Goal: Task Accomplishment & Management: Complete application form

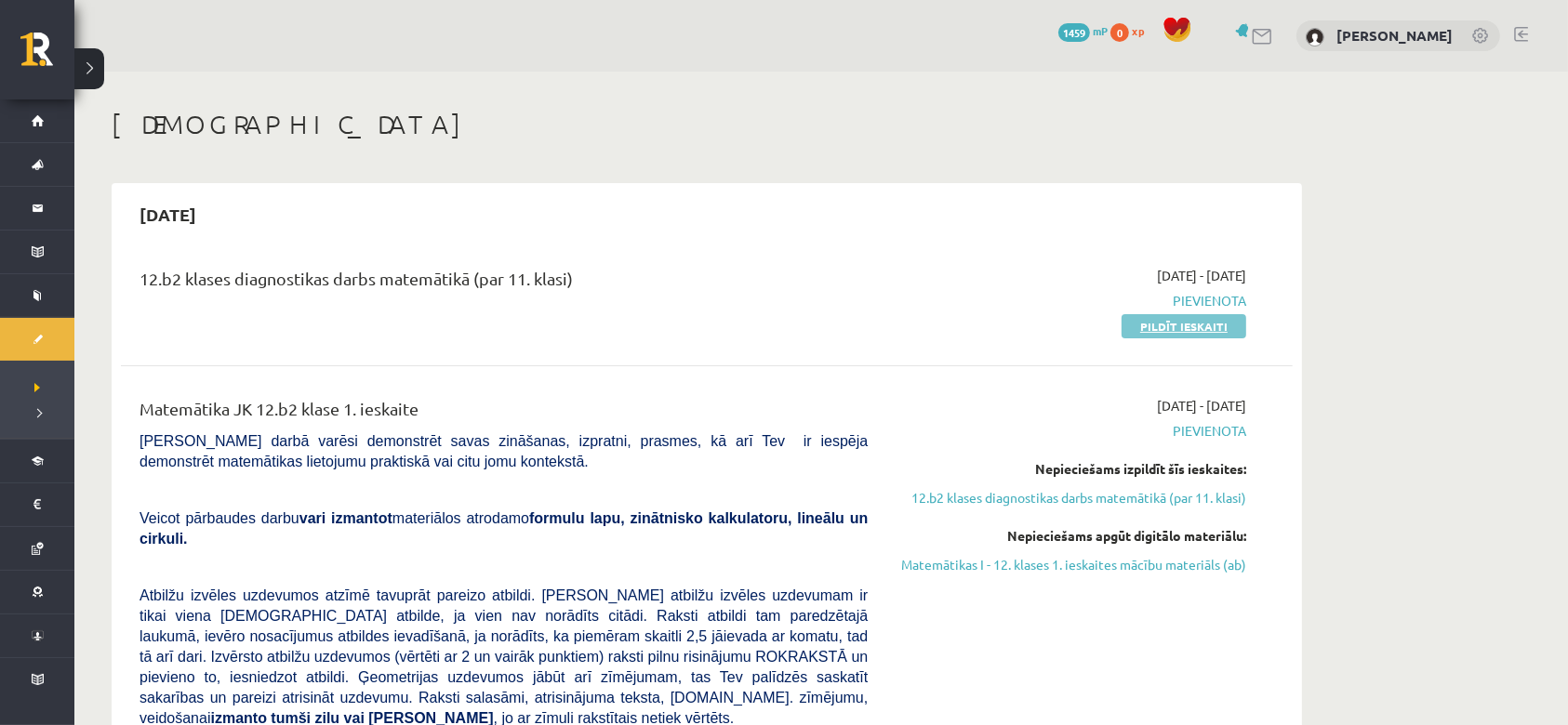
click at [1157, 329] on link "Pildīt ieskaiti" at bounding box center [1183, 326] width 124 height 24
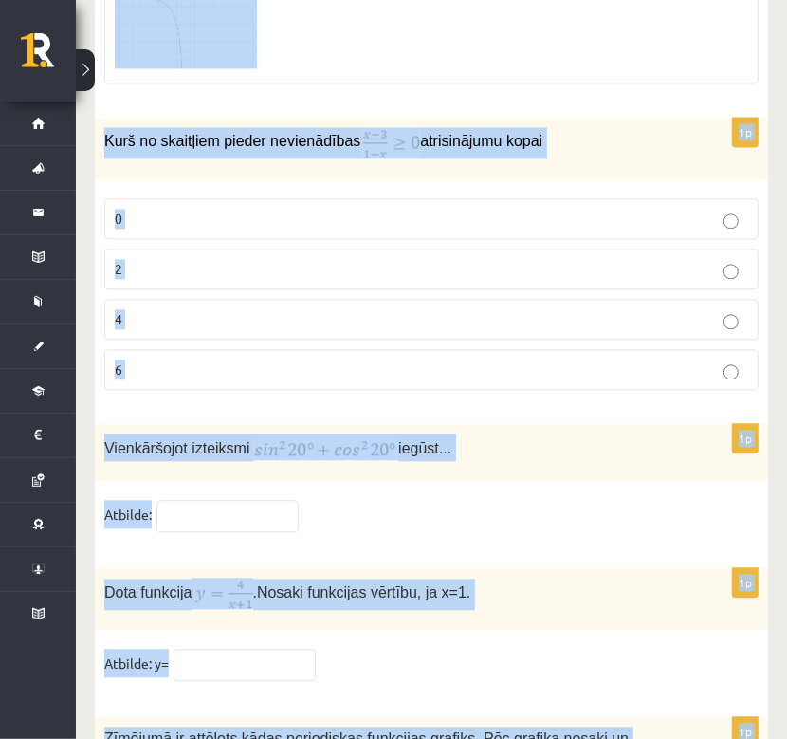
scroll to position [9343, 0]
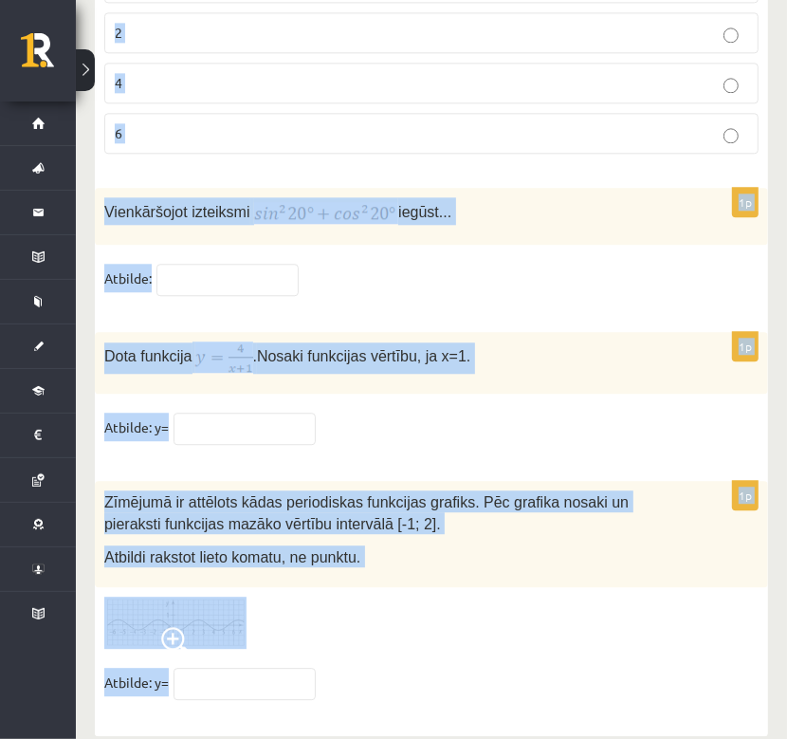
drag, startPoint x: 100, startPoint y: 211, endPoint x: 566, endPoint y: 623, distance: 623.0
click at [211, 668] on input "text" at bounding box center [245, 684] width 142 height 32
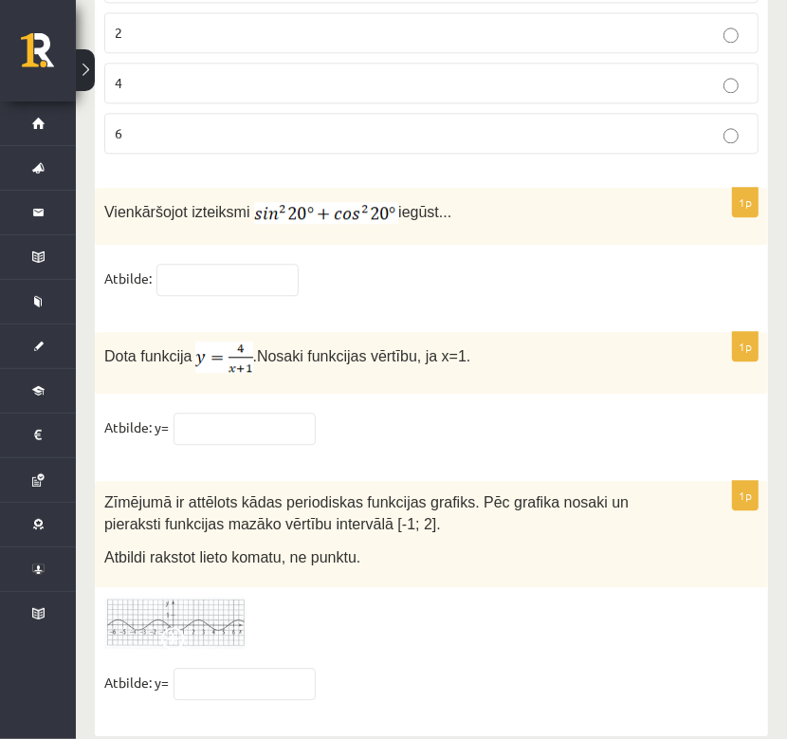
click at [469, 668] on fieldset "Atbilde: y=" at bounding box center [431, 688] width 655 height 40
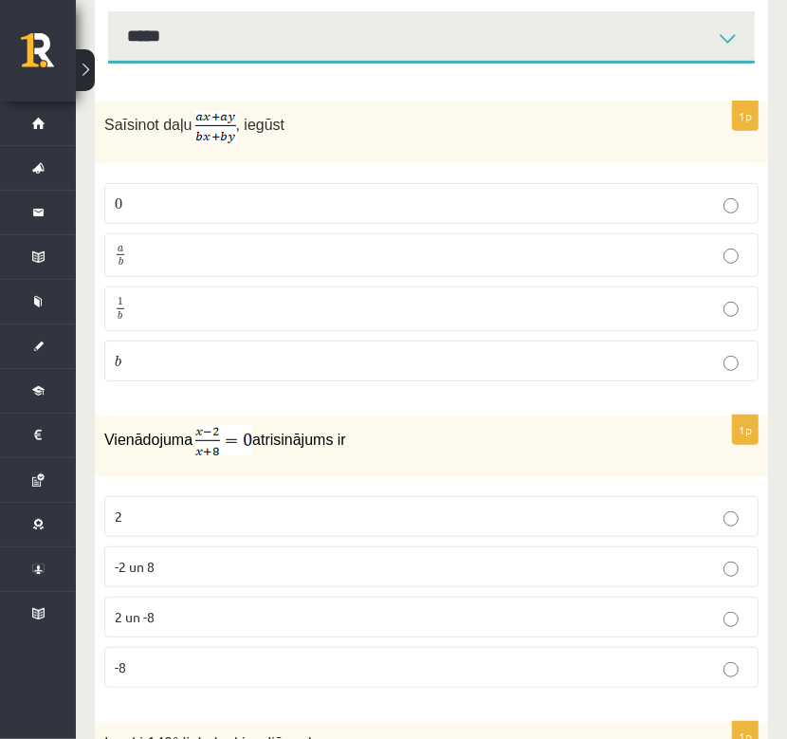
scroll to position [331, 0]
click at [476, 195] on p "0 0" at bounding box center [432, 203] width 634 height 20
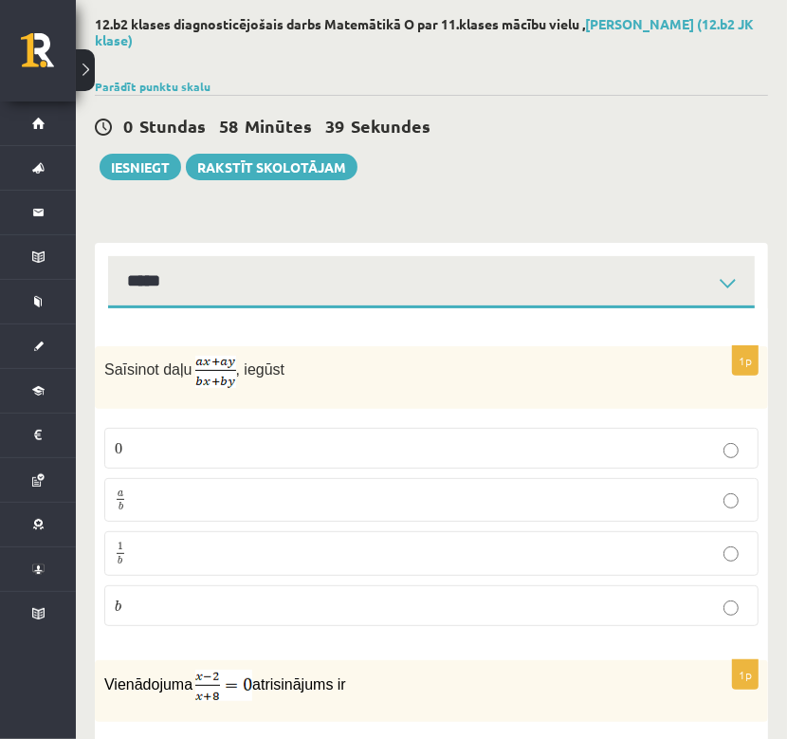
scroll to position [88, 0]
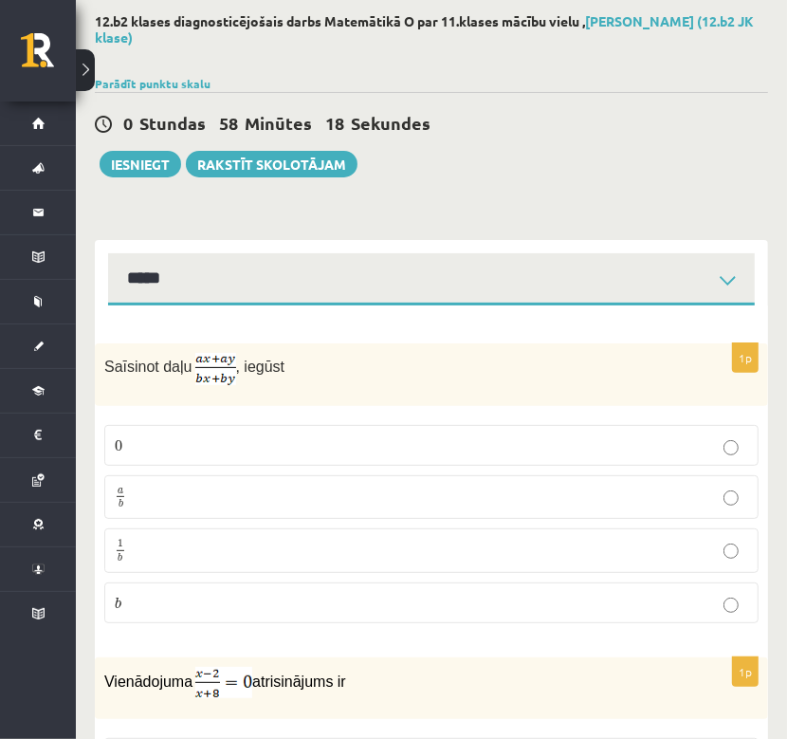
click at [569, 354] on p "Saīsinot daļu , iegūst" at bounding box center [384, 369] width 560 height 32
click at [296, 486] on p "a b a b" at bounding box center [432, 498] width 634 height 24
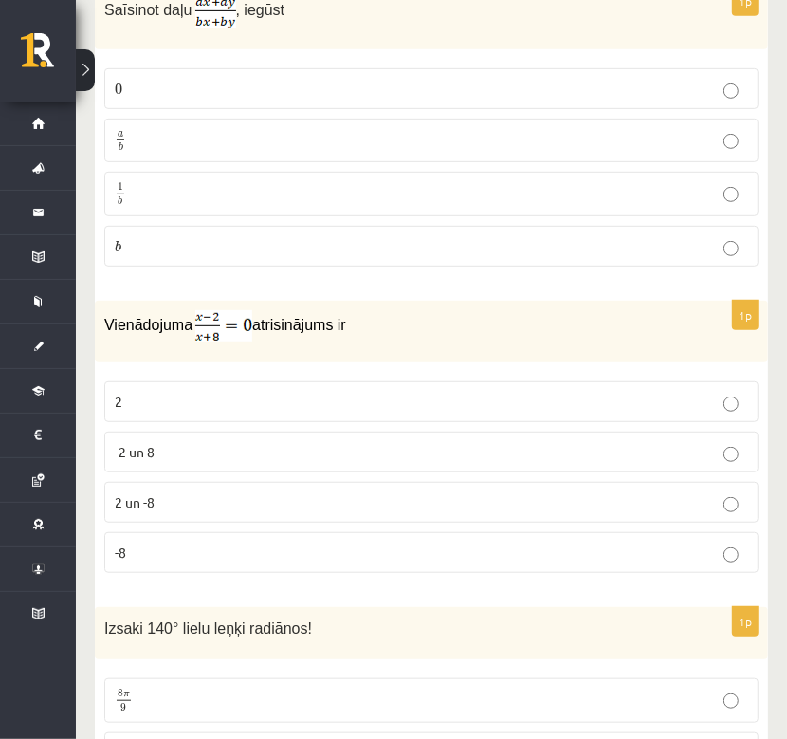
scroll to position [472, 0]
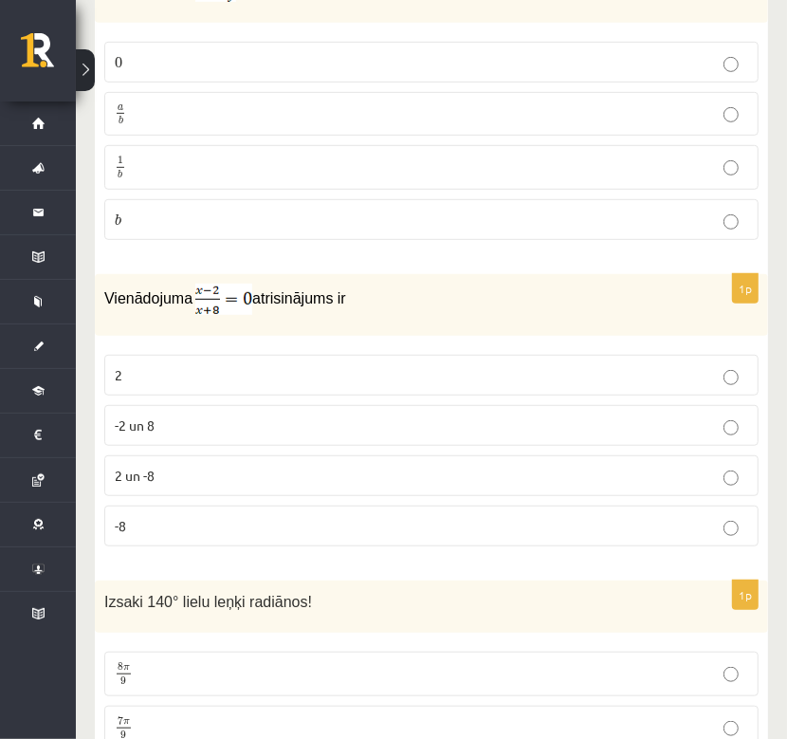
click at [263, 368] on p "2" at bounding box center [432, 375] width 634 height 20
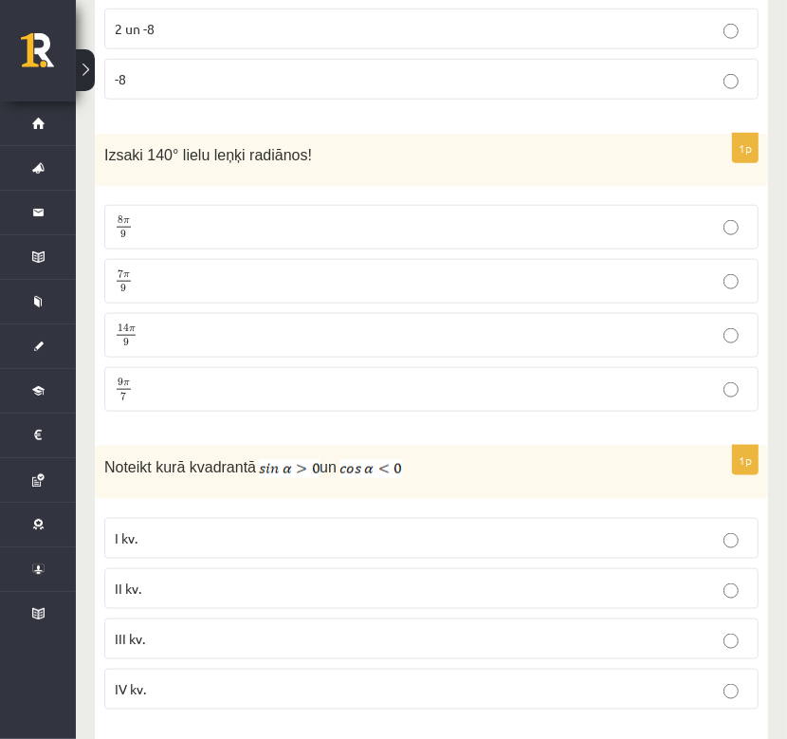
scroll to position [919, 0]
click at [189, 278] on p "7 π 9 7 π 9" at bounding box center [432, 280] width 634 height 24
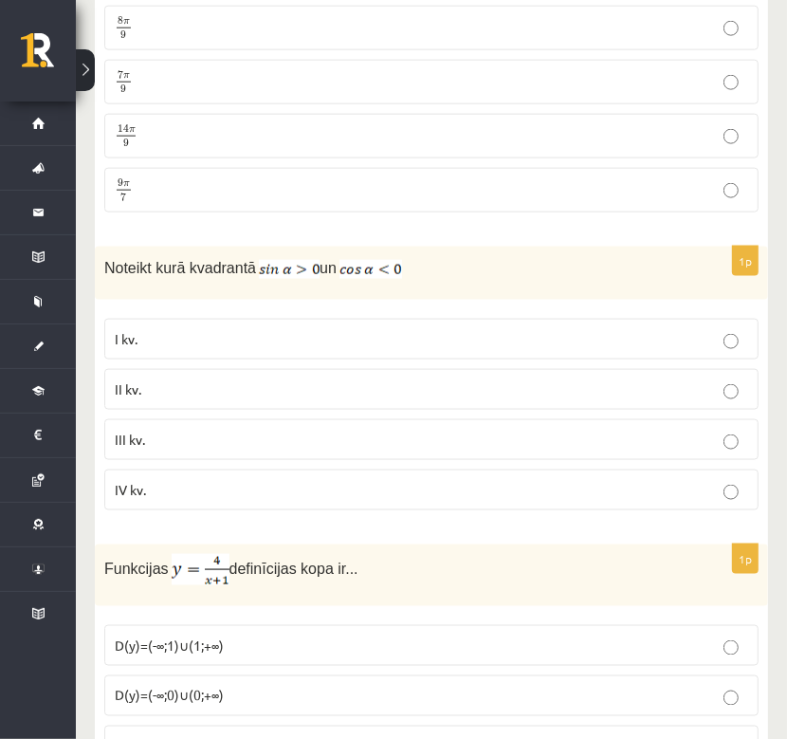
scroll to position [1122, 0]
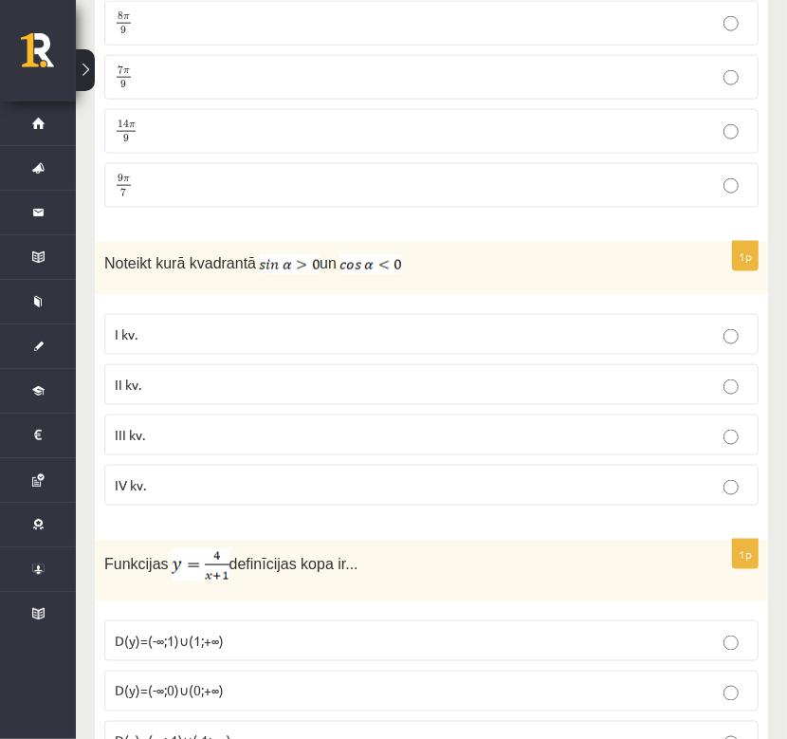
click at [456, 345] on label "I kv." at bounding box center [431, 334] width 655 height 41
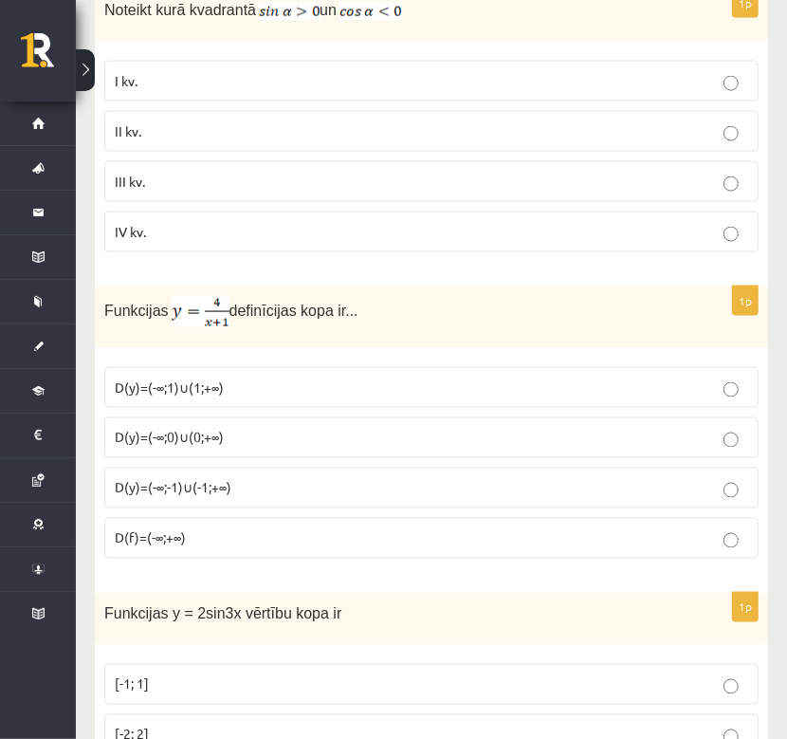
scroll to position [1380, 0]
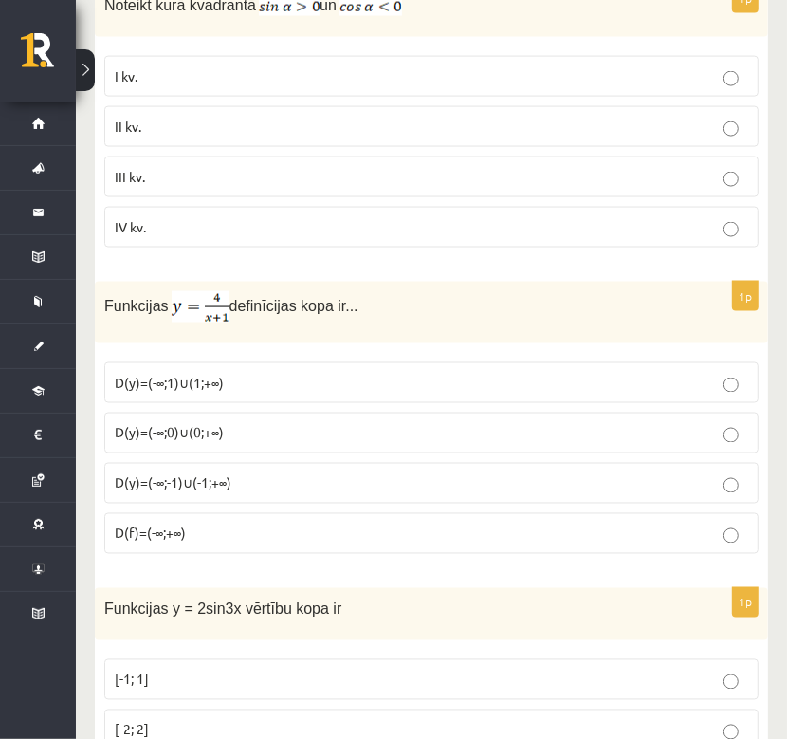
click at [316, 373] on p "D(y)=(-∞;1)∪(1;+∞)" at bounding box center [432, 383] width 634 height 20
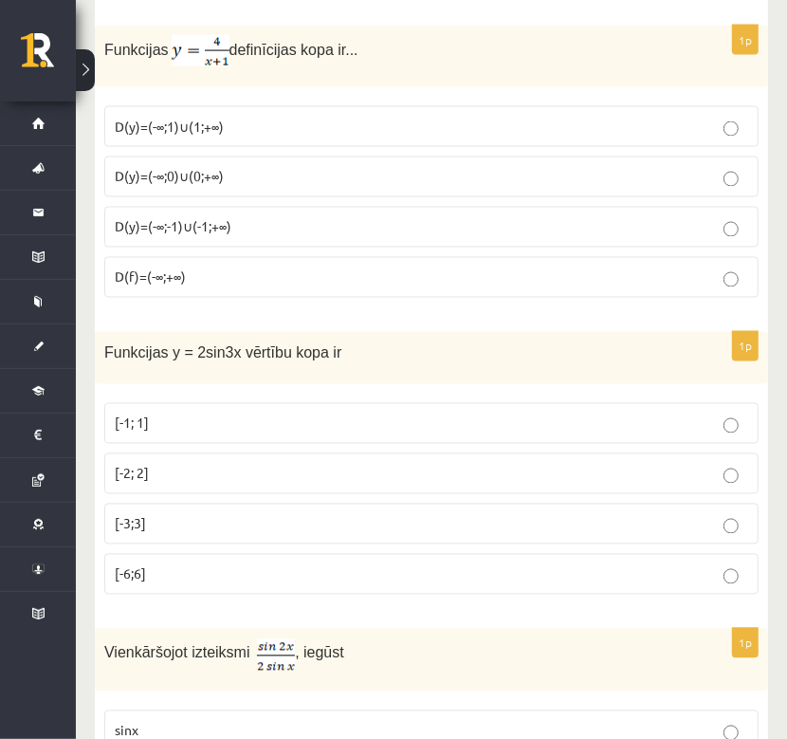
scroll to position [1643, 0]
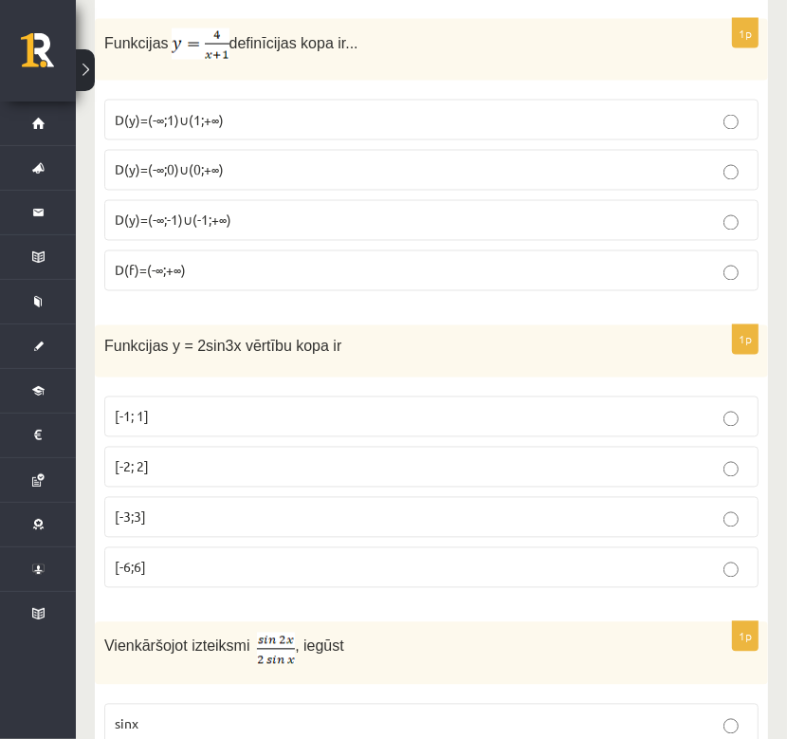
click at [607, 457] on p "[-2; 2]" at bounding box center [432, 467] width 634 height 20
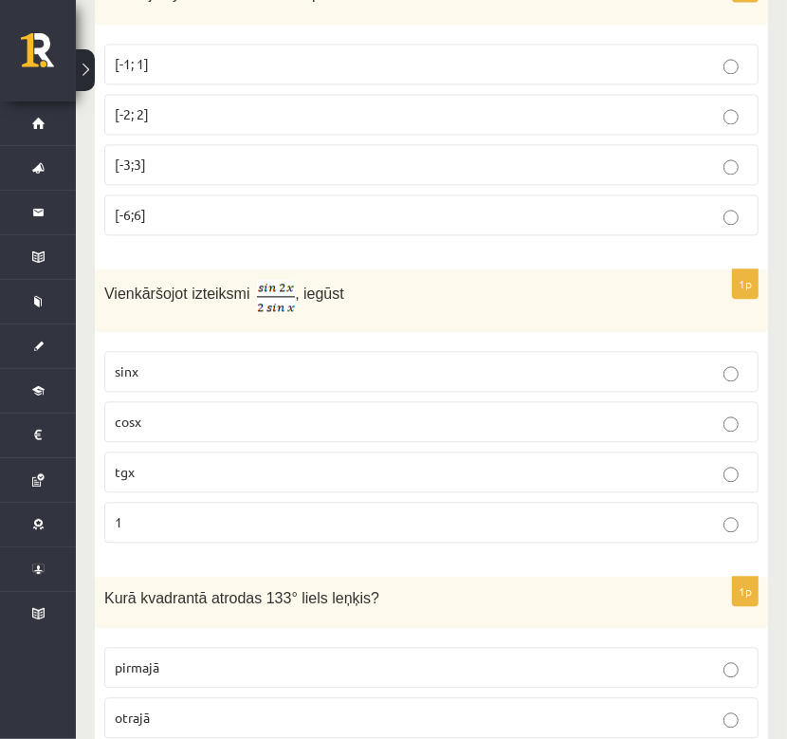
scroll to position [1998, 0]
click at [328, 389] on fieldset "sinx cosx tgx 1" at bounding box center [431, 443] width 655 height 207
click at [327, 410] on p "cosx" at bounding box center [432, 420] width 634 height 20
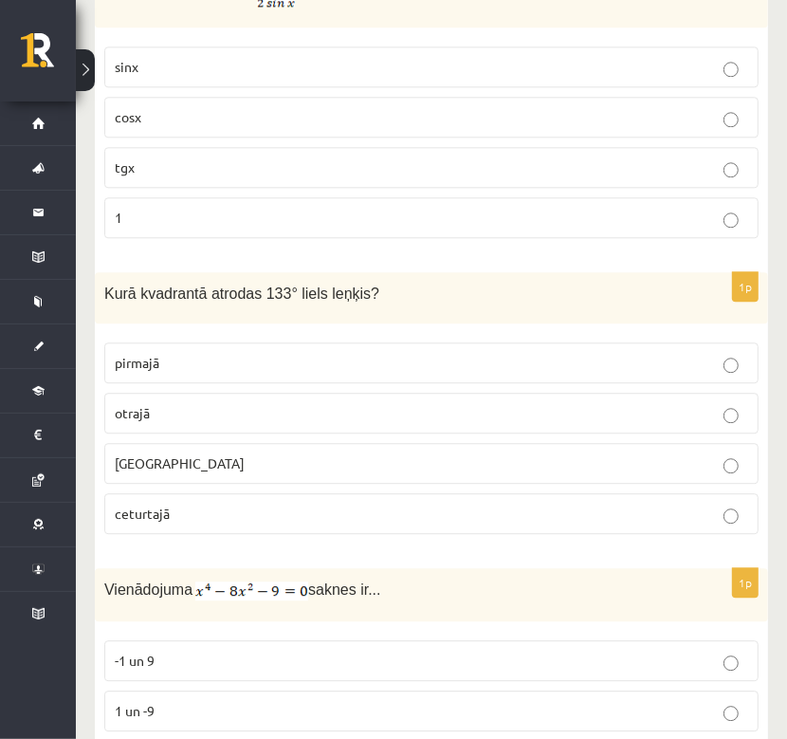
scroll to position [2321, 0]
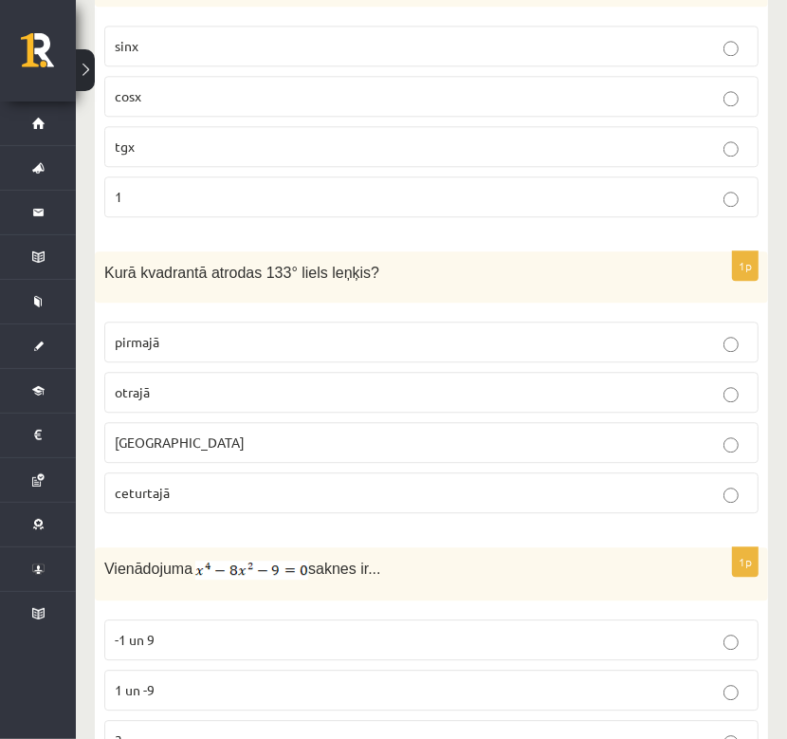
click at [218, 372] on label "otrajā" at bounding box center [431, 392] width 655 height 41
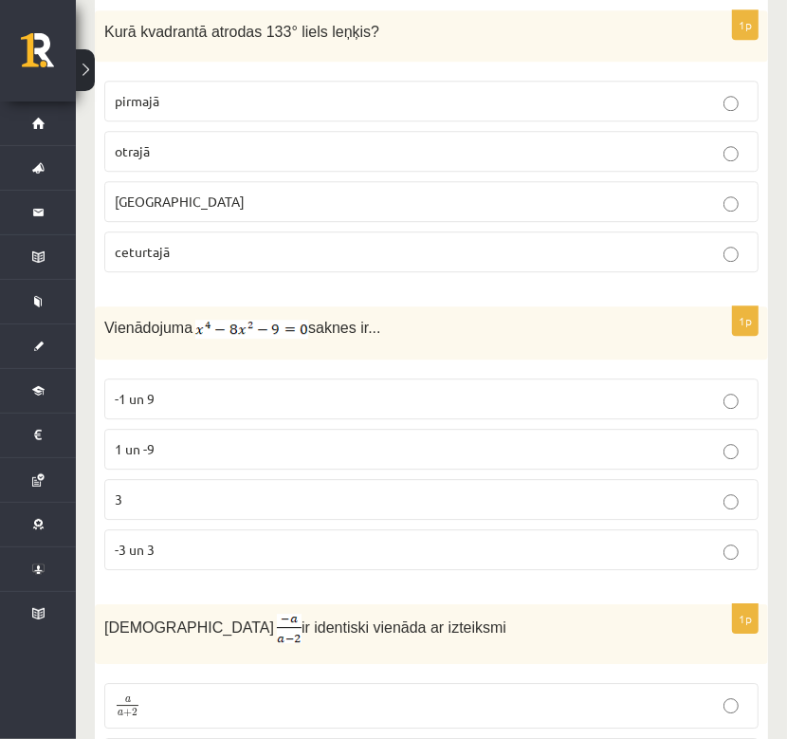
scroll to position [2589, 0]
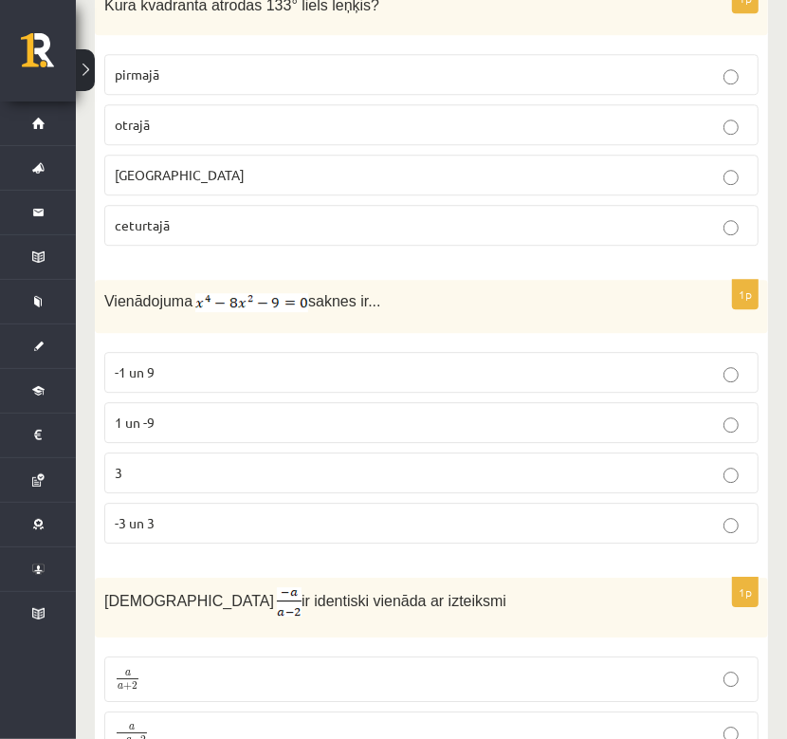
click at [234, 513] on p "-3 un 3" at bounding box center [432, 523] width 634 height 20
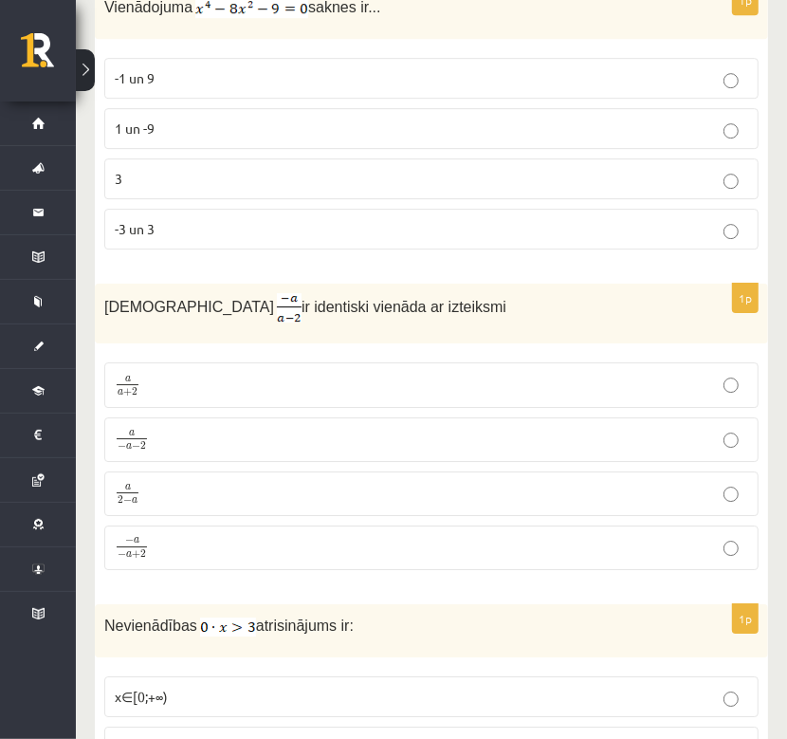
scroll to position [2884, 0]
click at [198, 372] on p "a a + 2 a a + 2" at bounding box center [432, 384] width 634 height 24
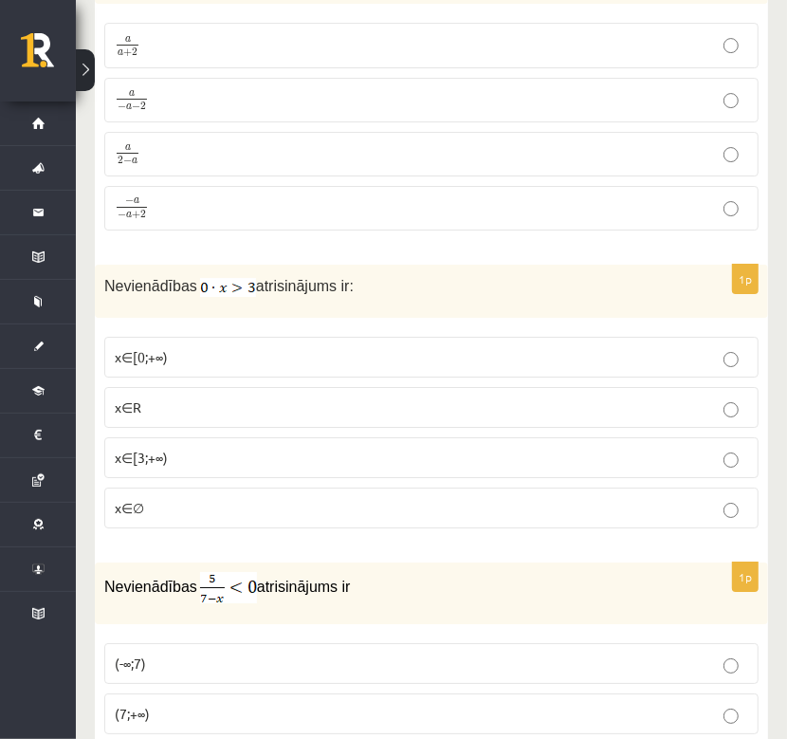
scroll to position [3232, 0]
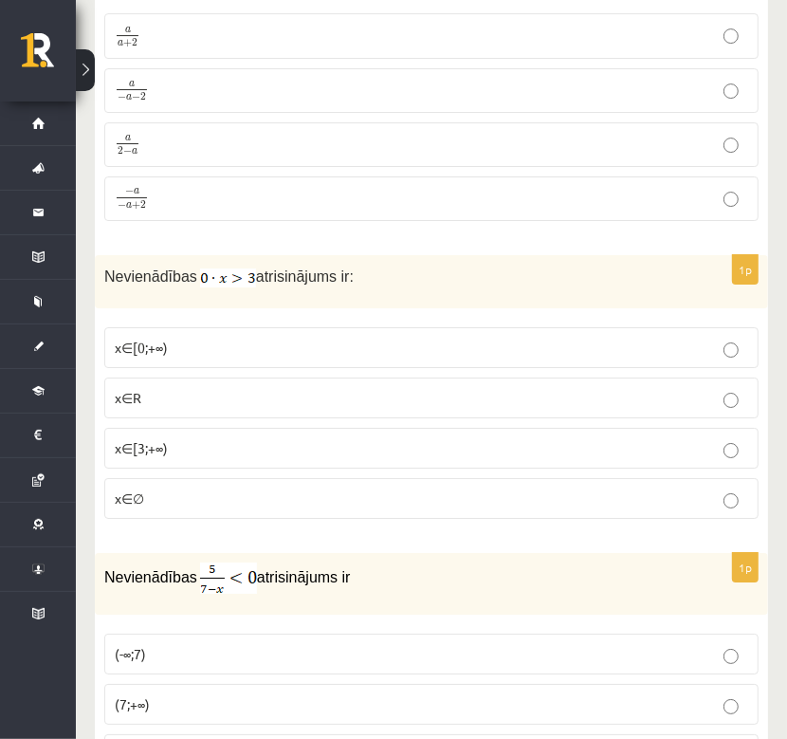
click at [261, 489] on p "x∈∅" at bounding box center [432, 499] width 634 height 20
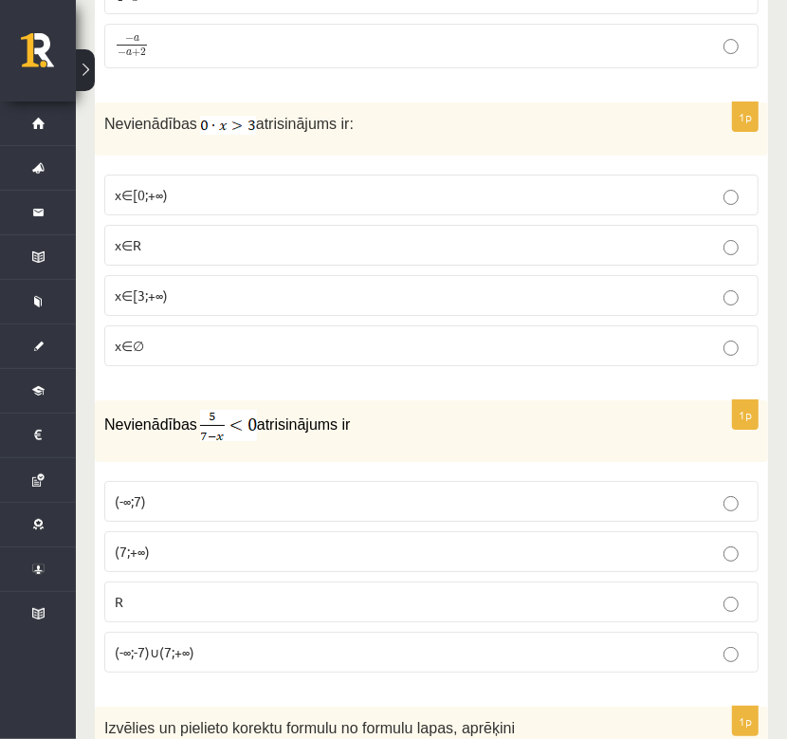
scroll to position [3427, 0]
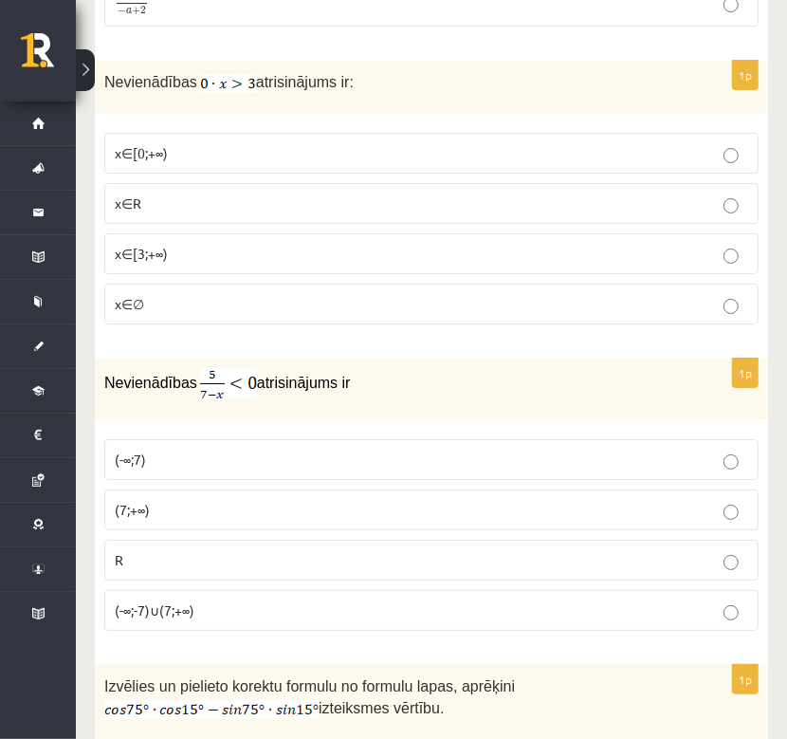
click at [253, 601] on p "(-∞;-7)∪(7;+∞)" at bounding box center [432, 611] width 634 height 20
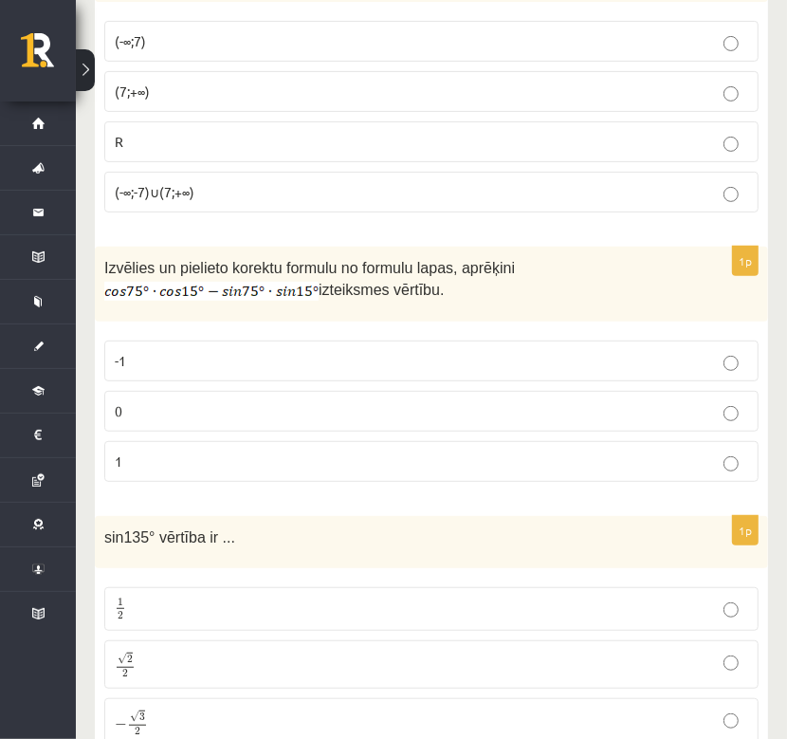
scroll to position [3886, 0]
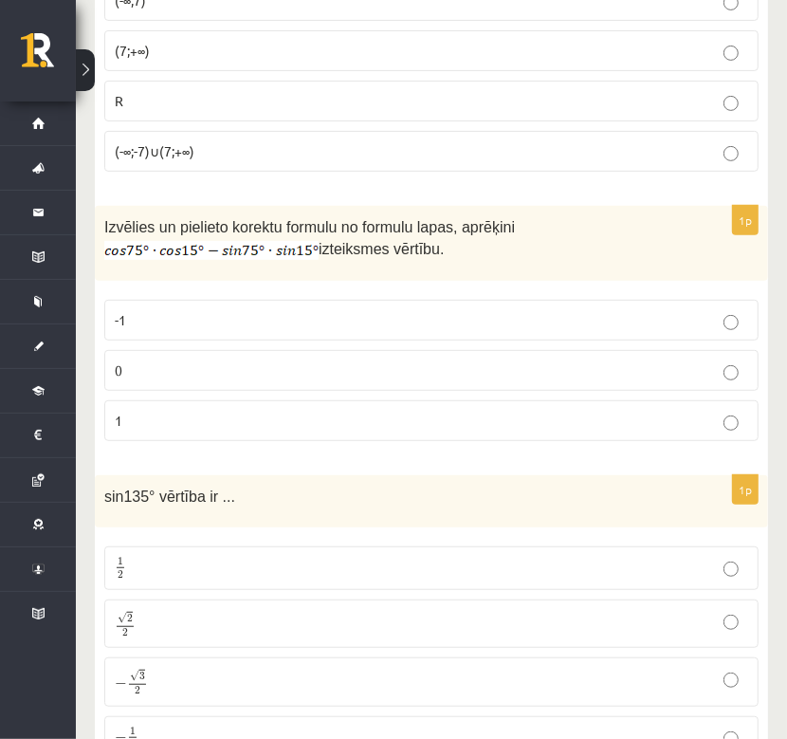
click at [266, 361] on p "0" at bounding box center [432, 371] width 634 height 20
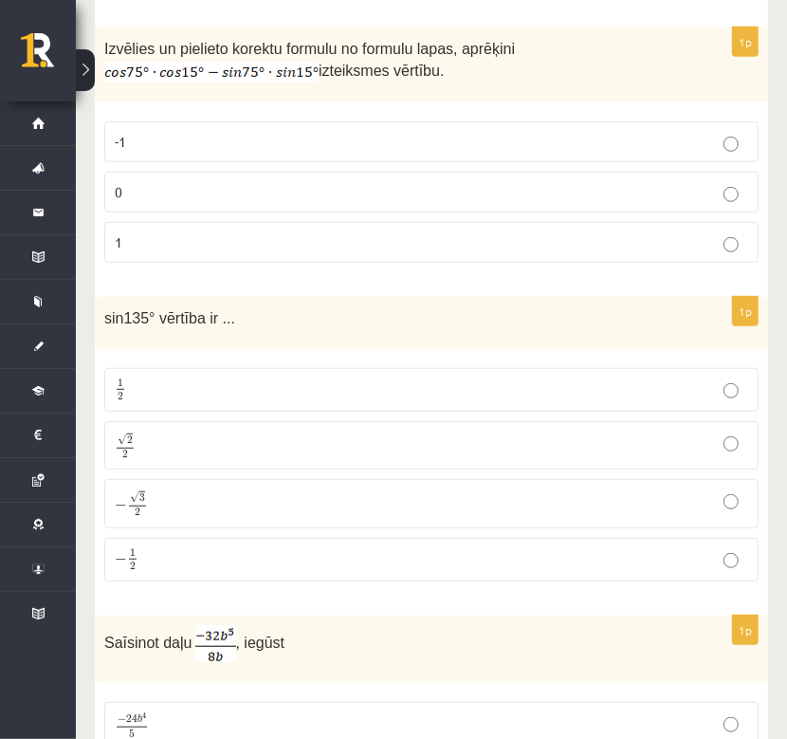
scroll to position [4068, 0]
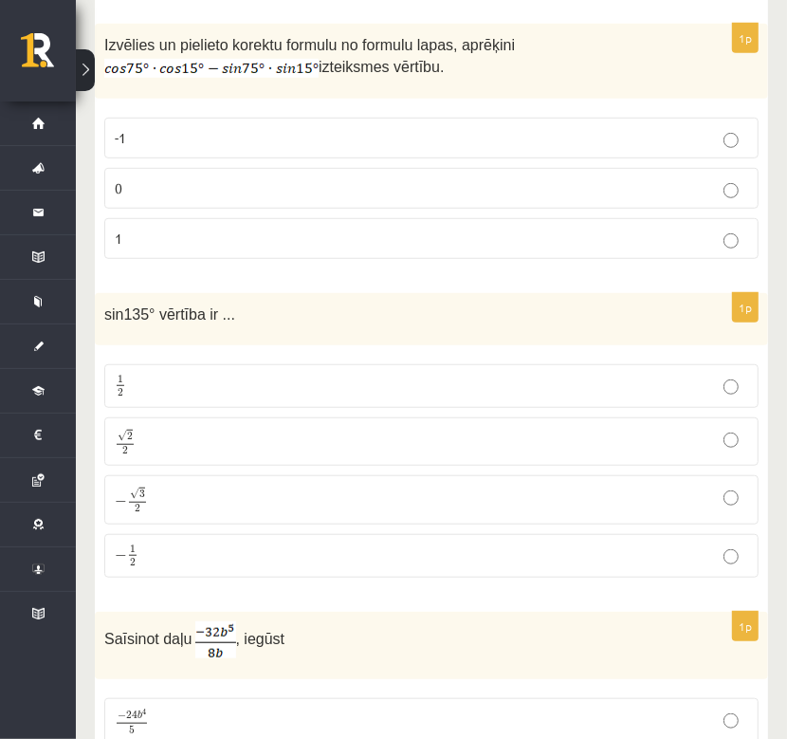
click at [229, 428] on p "√ 2 2 2 2" at bounding box center [432, 442] width 634 height 28
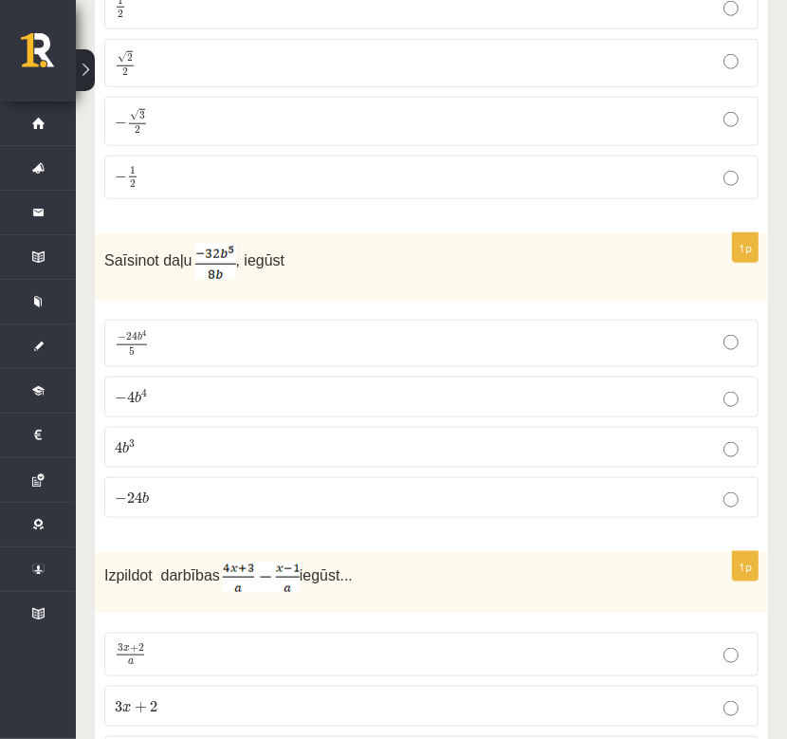
scroll to position [4448, 0]
click at [222, 385] on p "− 4 b 4 − 4 b 4" at bounding box center [432, 395] width 634 height 20
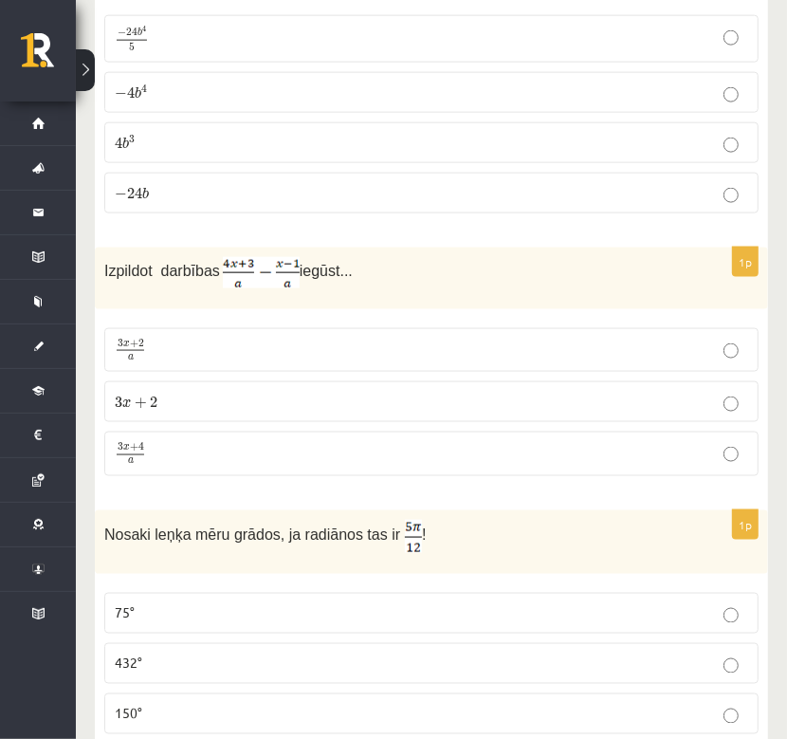
scroll to position [4752, 0]
click at [174, 441] on p "3 x + 4 a 3 x + 4 a" at bounding box center [432, 453] width 634 height 24
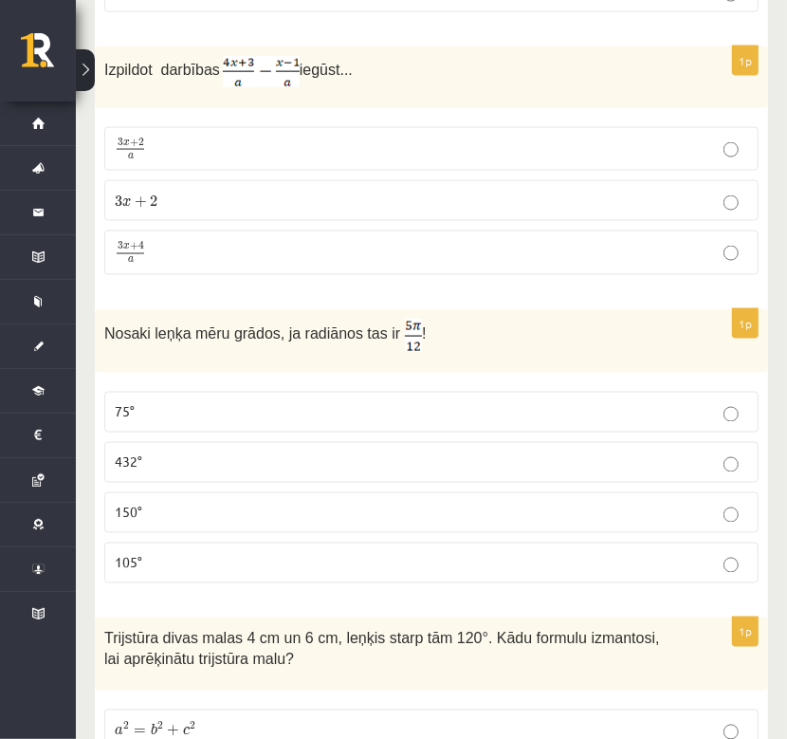
scroll to position [4958, 0]
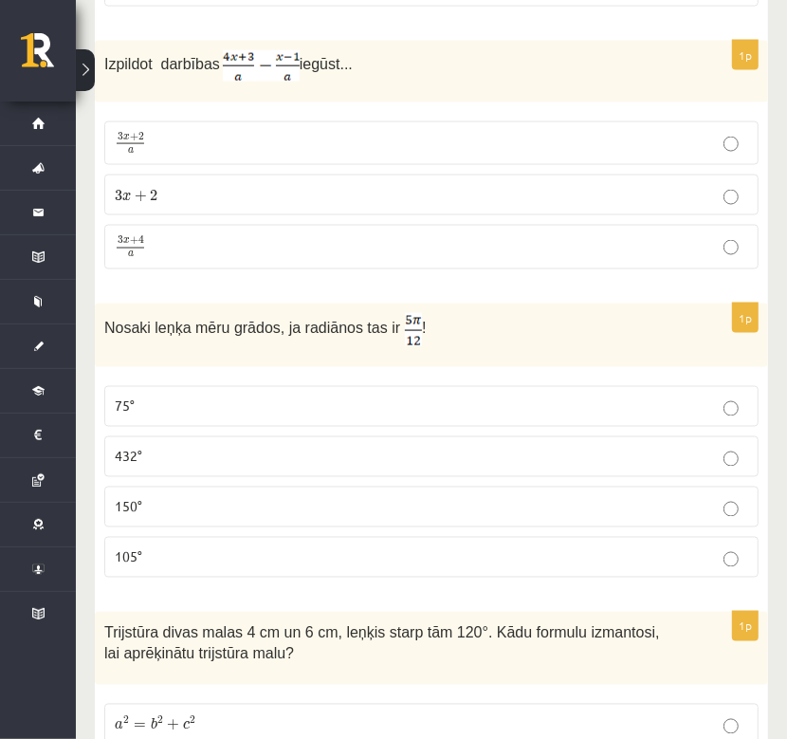
click at [253, 547] on p "105°" at bounding box center [432, 557] width 634 height 20
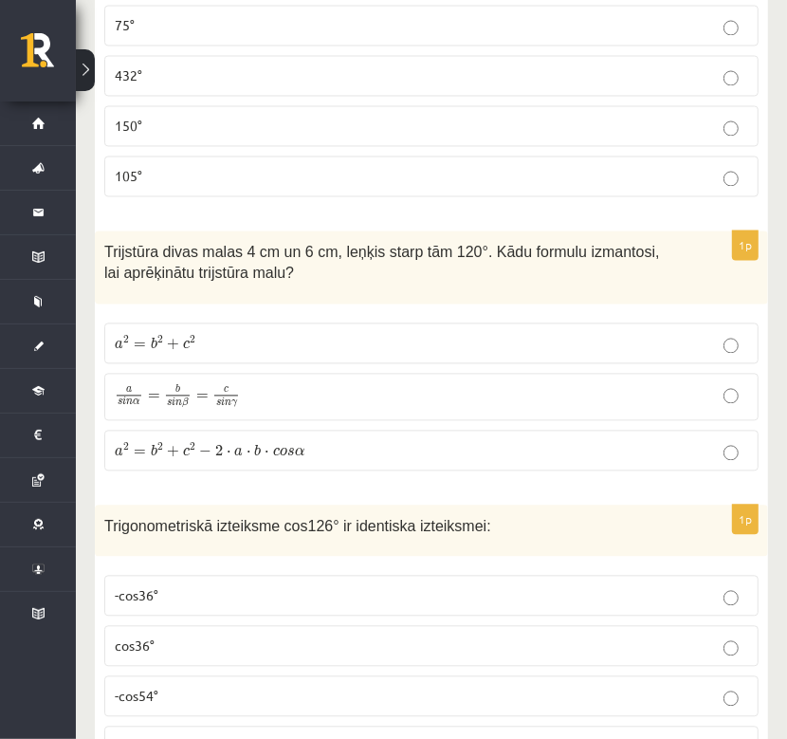
scroll to position [5340, 0]
click at [311, 439] on p "a 2 = b 2 + c 2 − 2 ⋅ a ⋅ b ⋅ c o s α a 2 = b 2 + c 2 − 2 ⋅ a ⋅ b ⋅ c o s α" at bounding box center [432, 449] width 634 height 20
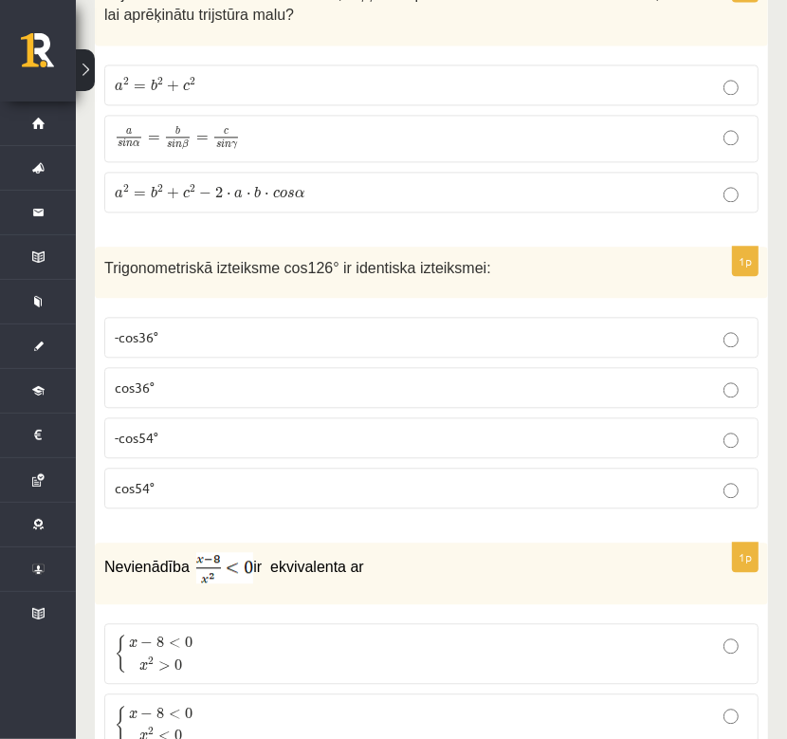
scroll to position [5595, 0]
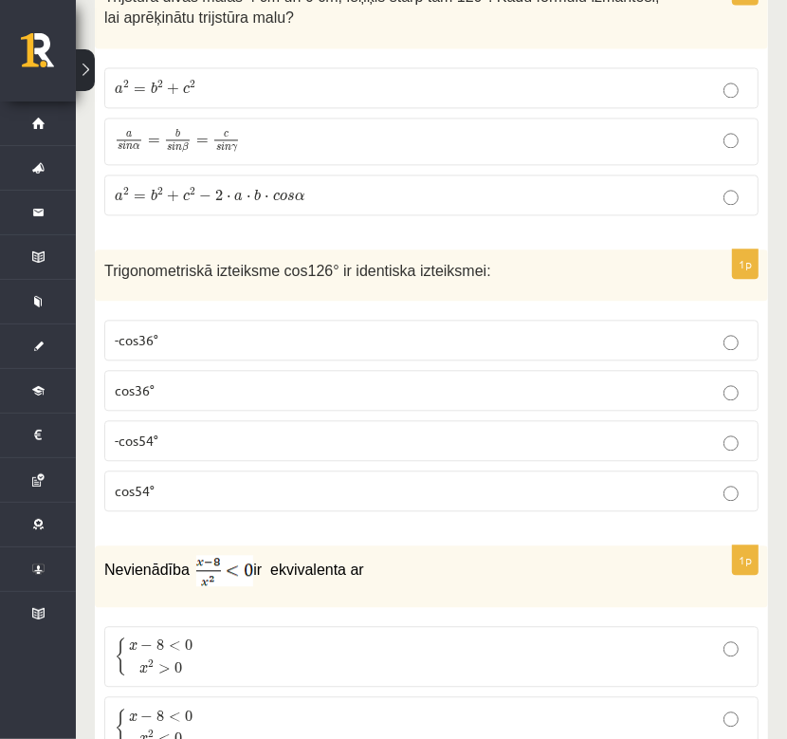
click at [187, 431] on p "-cos54°" at bounding box center [432, 441] width 634 height 20
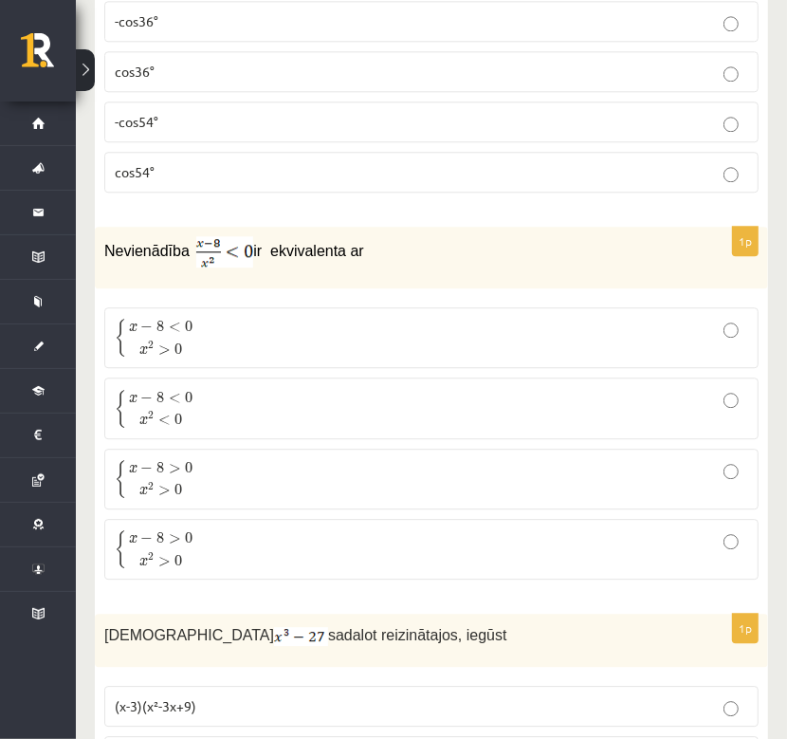
scroll to position [5914, 0]
click at [217, 387] on p "{ x − 8 < 0 x 2 < 0 { x − 8 < 0 x 2 < 0" at bounding box center [432, 407] width 634 height 40
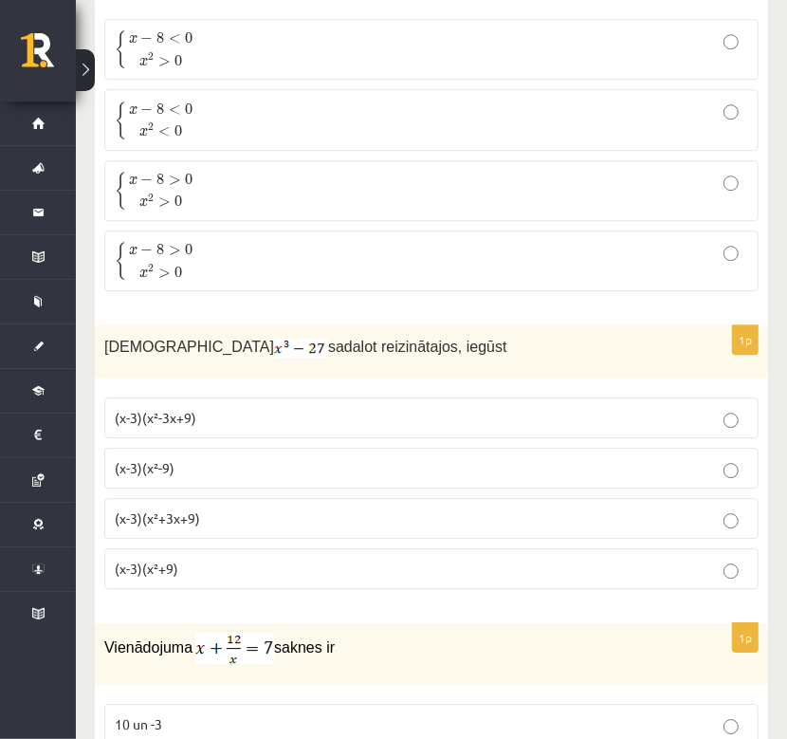
scroll to position [6203, 0]
click at [218, 508] on p "(x-3)(x²+3x+9)" at bounding box center [432, 518] width 634 height 20
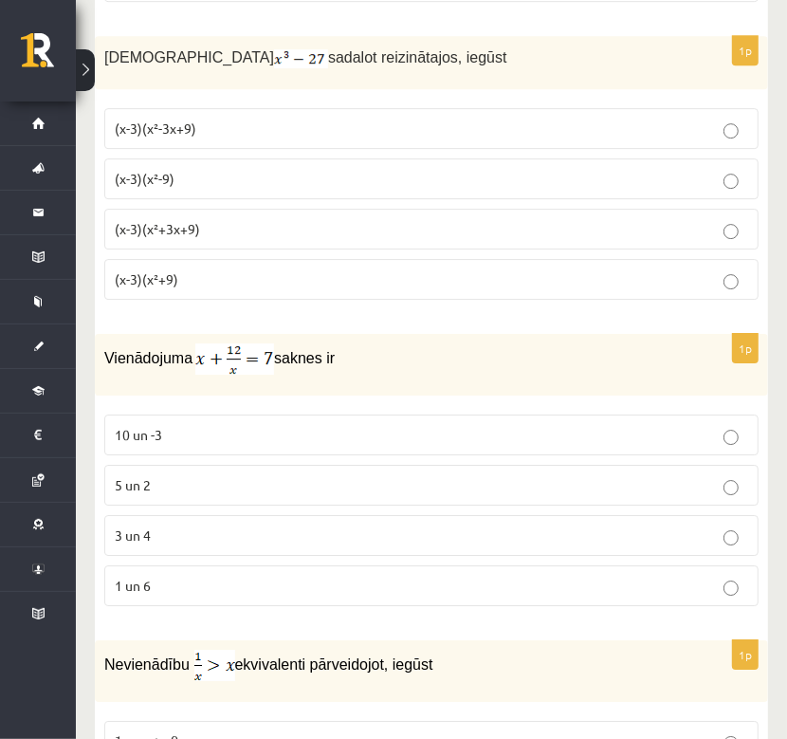
scroll to position [6493, 0]
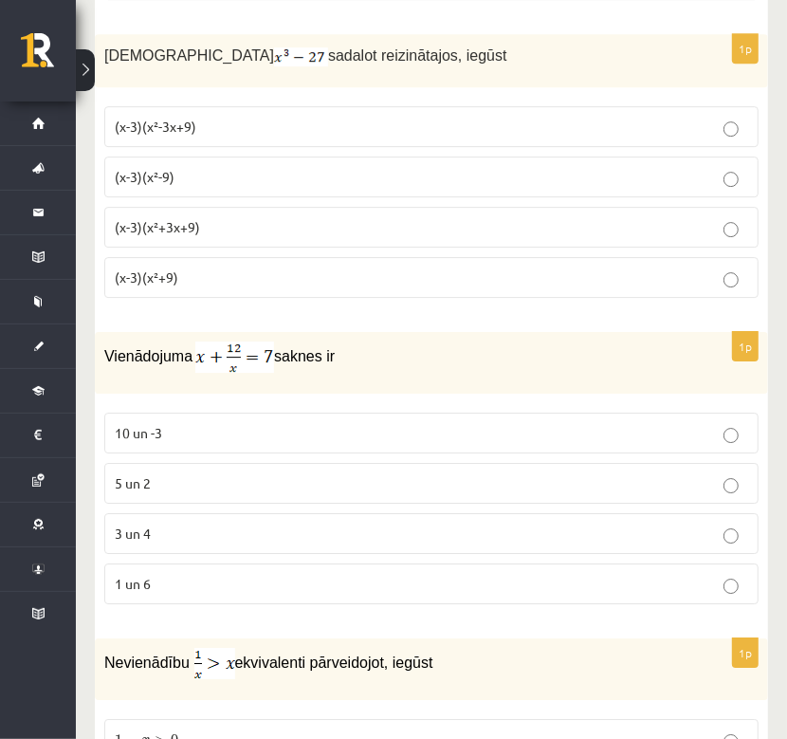
click at [244, 524] on p "3 un 4" at bounding box center [432, 534] width 634 height 20
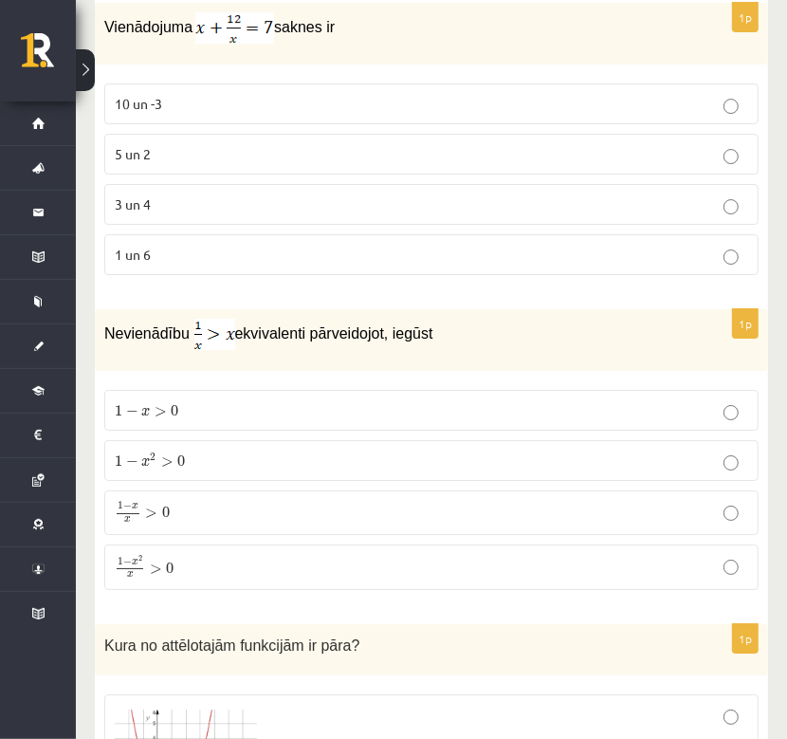
scroll to position [6823, 0]
click at [324, 399] on p "1 − x > 0 1 − x > 0" at bounding box center [432, 409] width 634 height 20
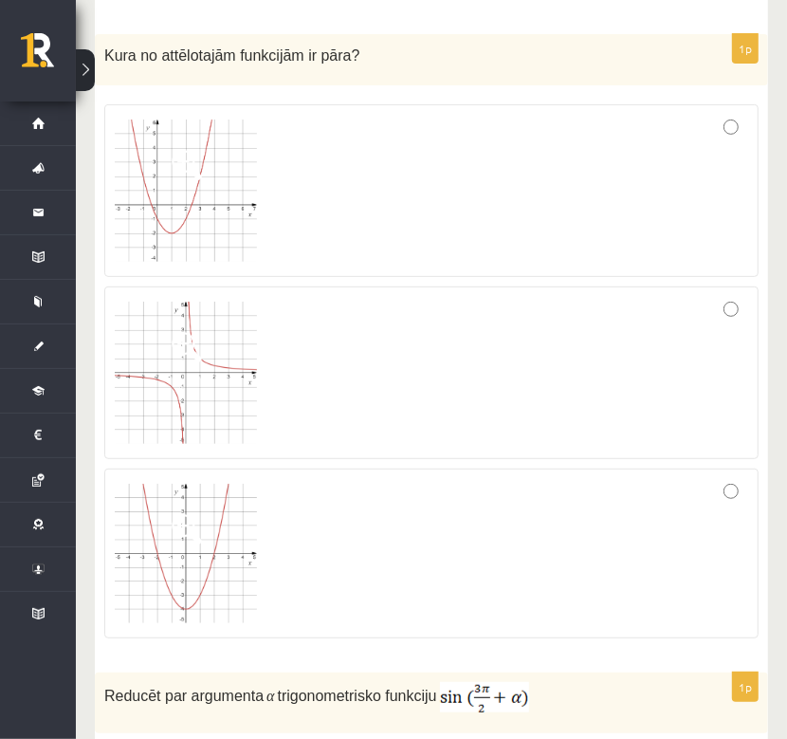
scroll to position [7414, 0]
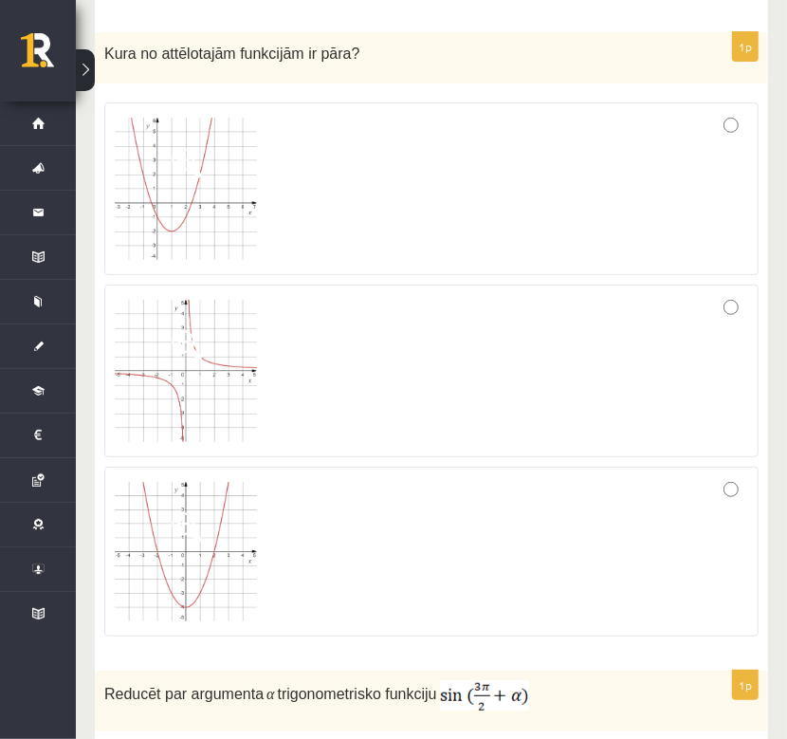
click at [305, 217] on div at bounding box center [432, 189] width 634 height 152
click at [345, 467] on label at bounding box center [431, 552] width 655 height 171
click at [352, 320] on div at bounding box center [432, 371] width 634 height 152
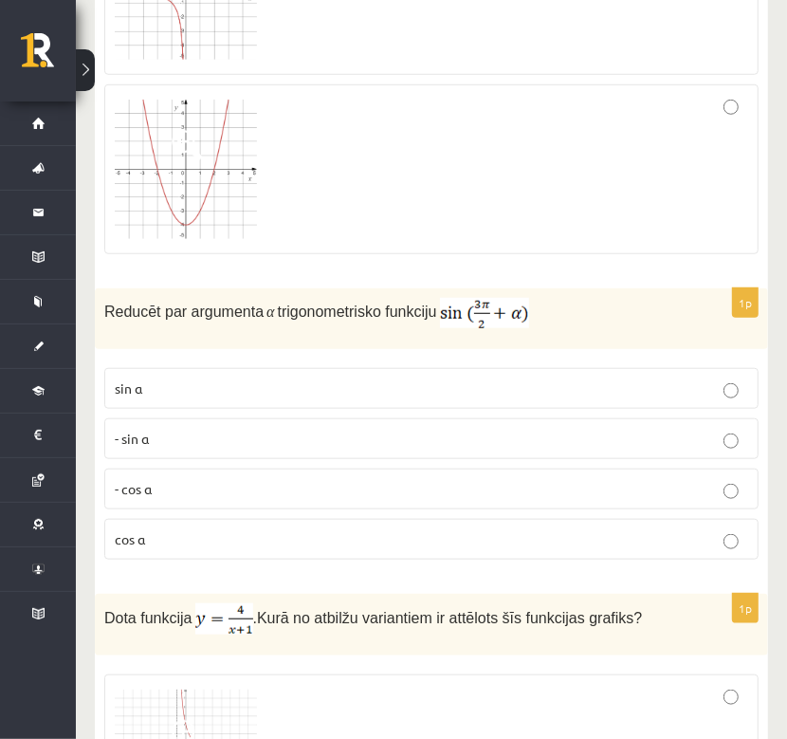
scroll to position [7806, 0]
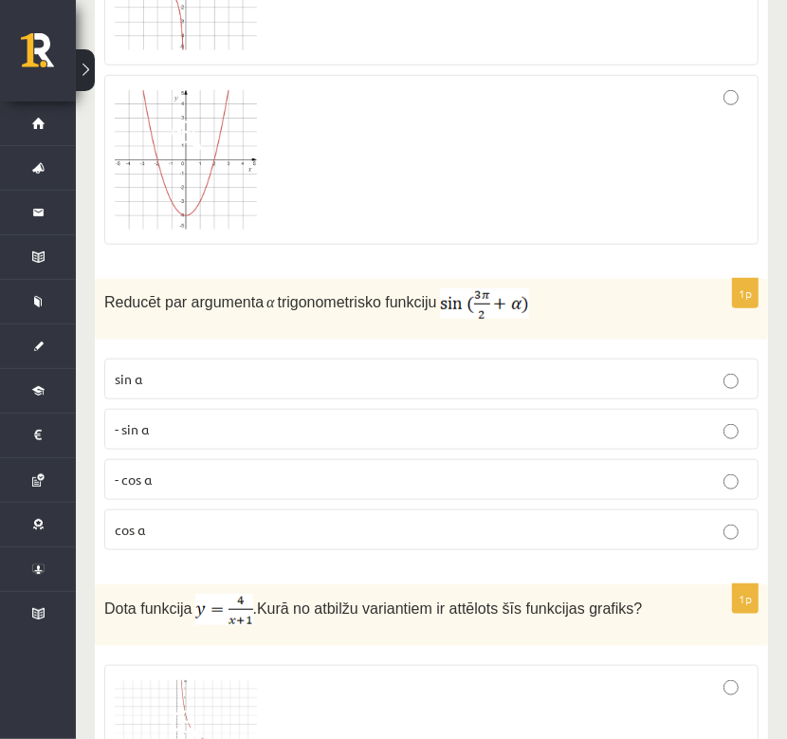
click at [245, 470] on p "- cos ⁡α" at bounding box center [432, 480] width 634 height 20
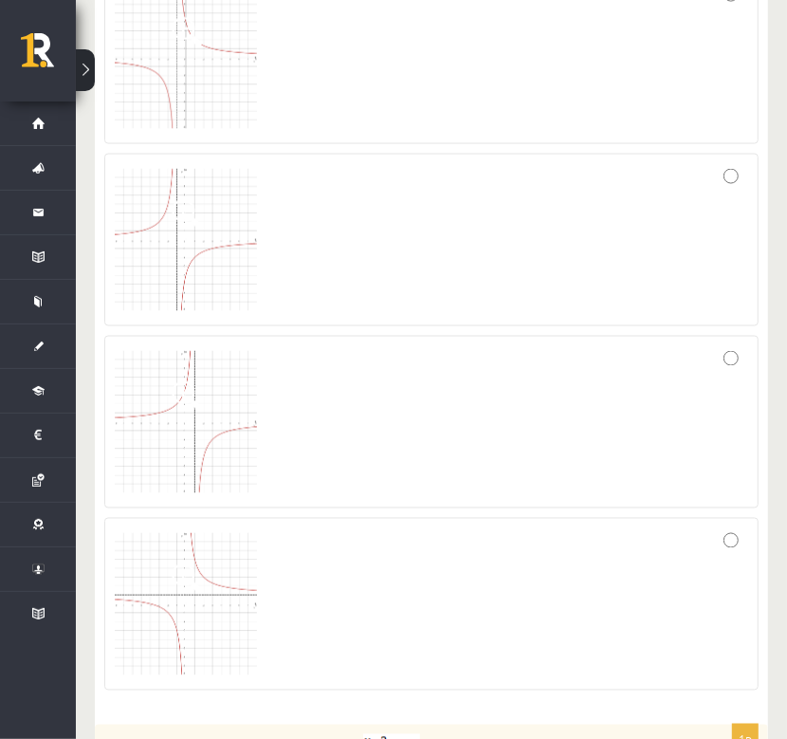
scroll to position [8498, 0]
click at [347, 530] on div at bounding box center [432, 606] width 634 height 152
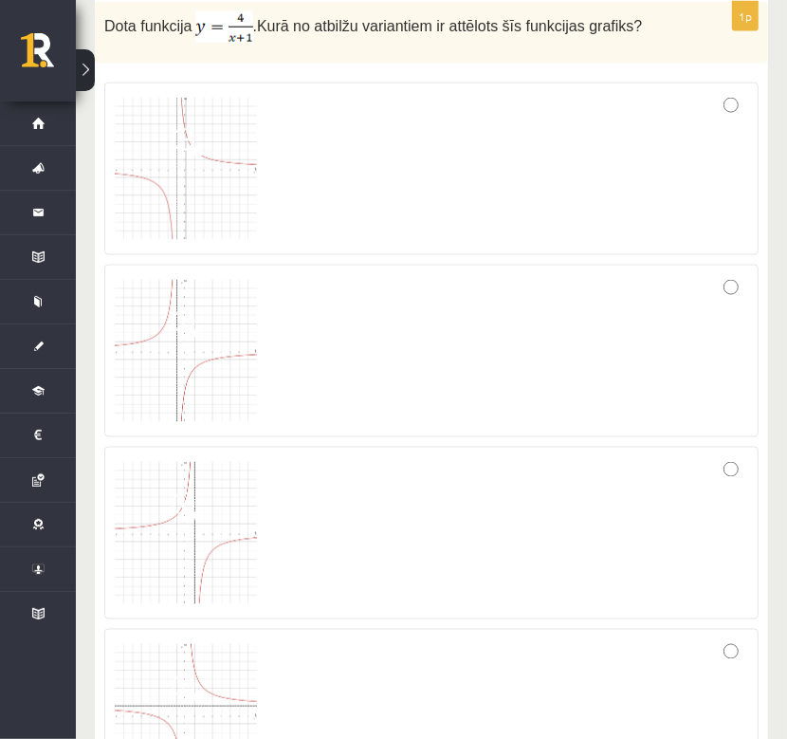
scroll to position [8390, 0]
click at [340, 102] on div at bounding box center [432, 167] width 634 height 152
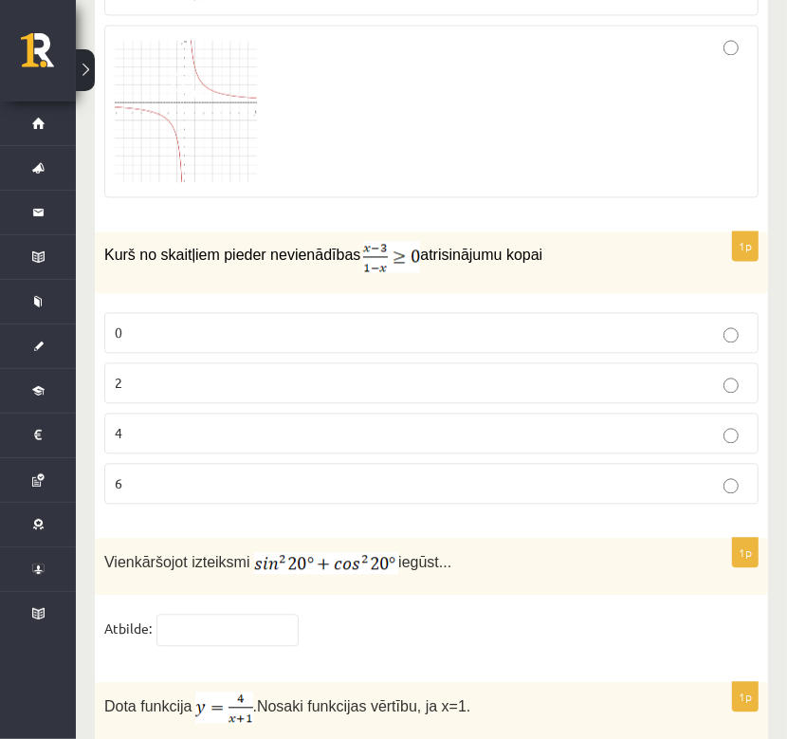
scroll to position [8995, 0]
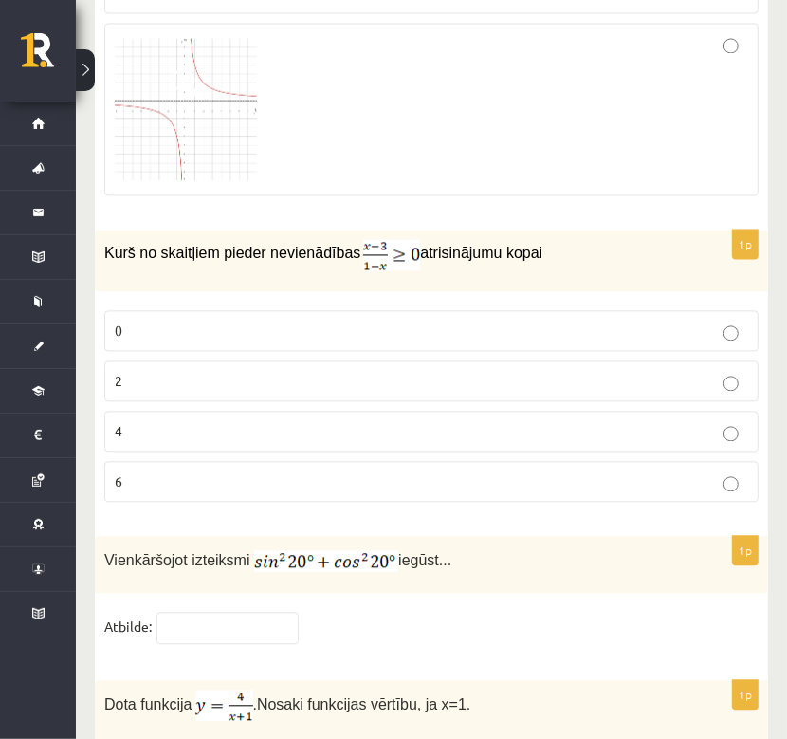
click at [303, 361] on label "2" at bounding box center [431, 381] width 655 height 41
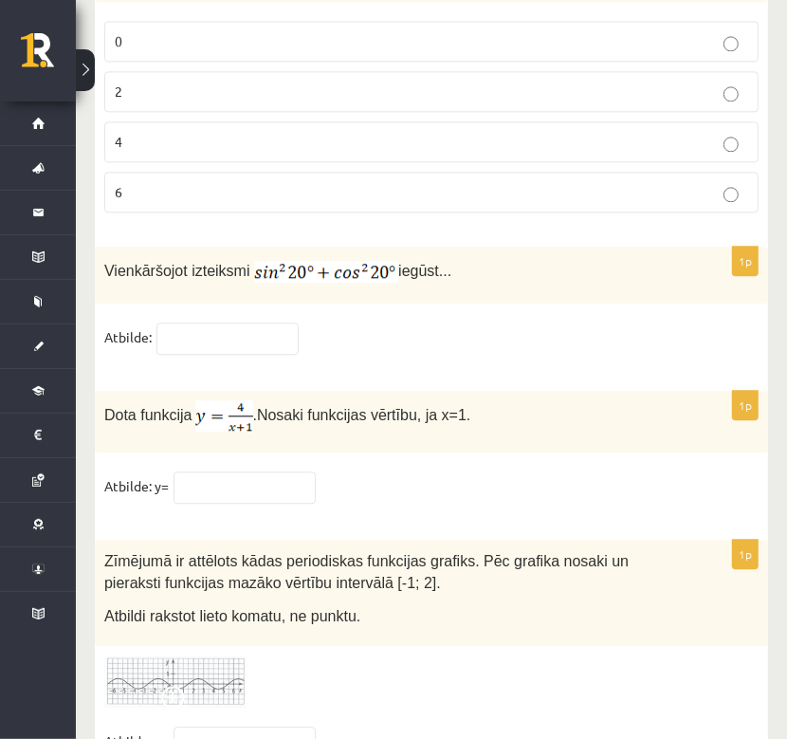
scroll to position [9297, 0]
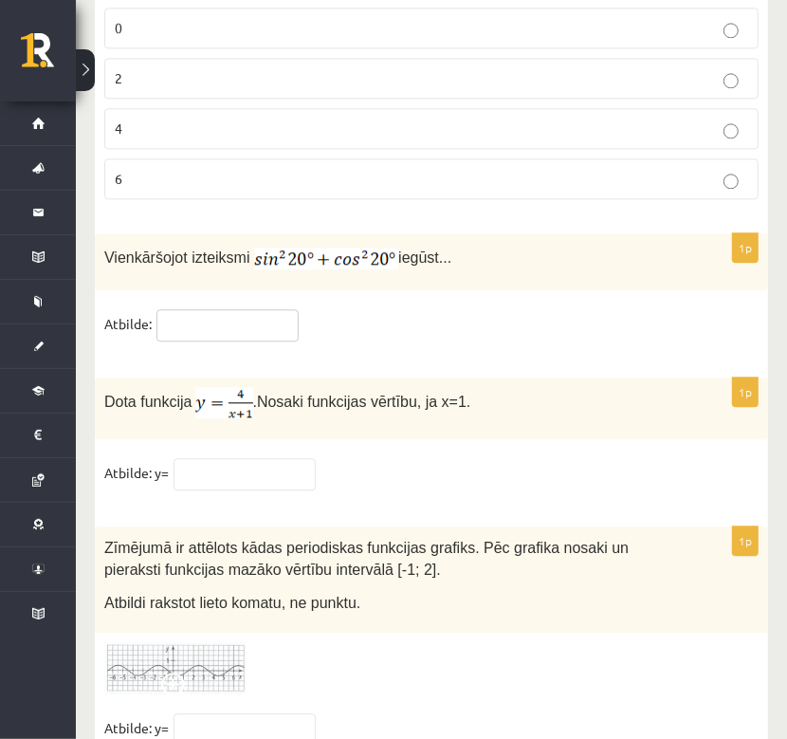
click at [231, 309] on input "text" at bounding box center [228, 325] width 142 height 32
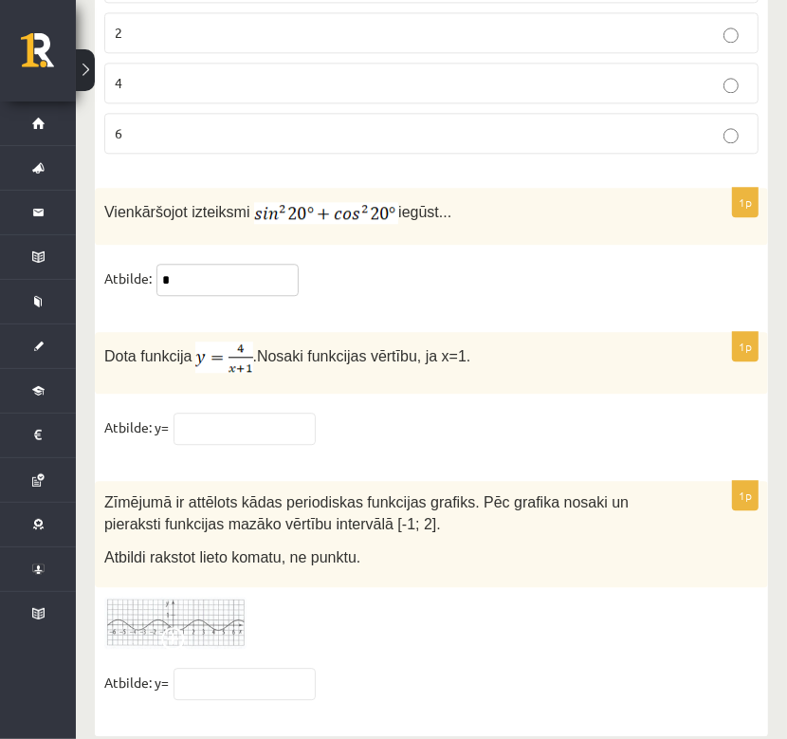
type input "*"
click at [265, 413] on input "text" at bounding box center [245, 429] width 142 height 32
type input "*"
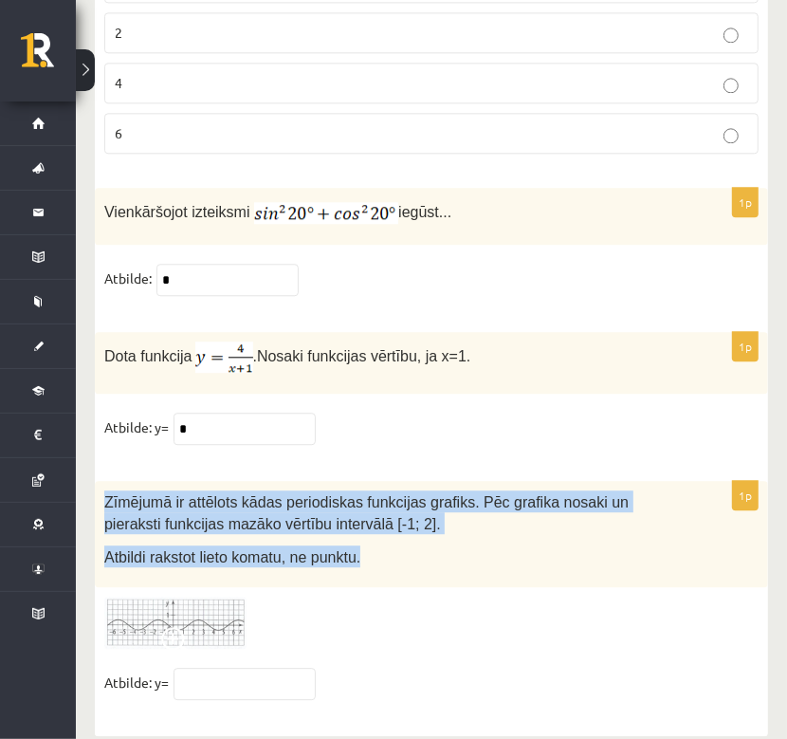
drag, startPoint x: 358, startPoint y: 541, endPoint x: 94, endPoint y: 471, distance: 272.9
click at [95, 481] on div "Zīmējumā ir attēlots kādas periodiskas funkcijas grafiks. Pēc grafika nosaki un…" at bounding box center [432, 534] width 674 height 106
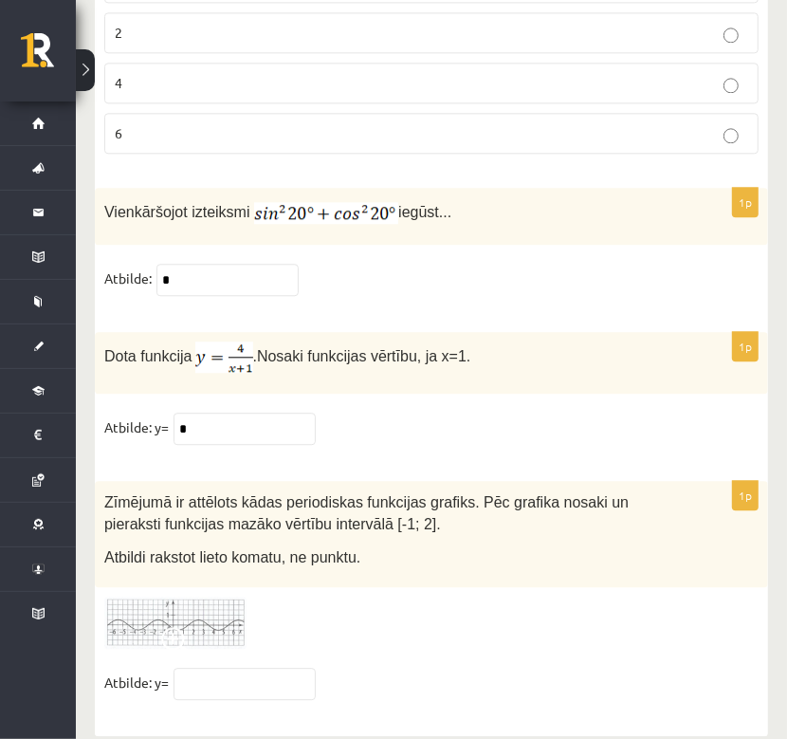
click at [372, 668] on fieldset "Atbilde: y=" at bounding box center [431, 688] width 655 height 40
click at [288, 668] on input "text" at bounding box center [245, 684] width 142 height 32
click at [220, 601] on img at bounding box center [175, 623] width 142 height 52
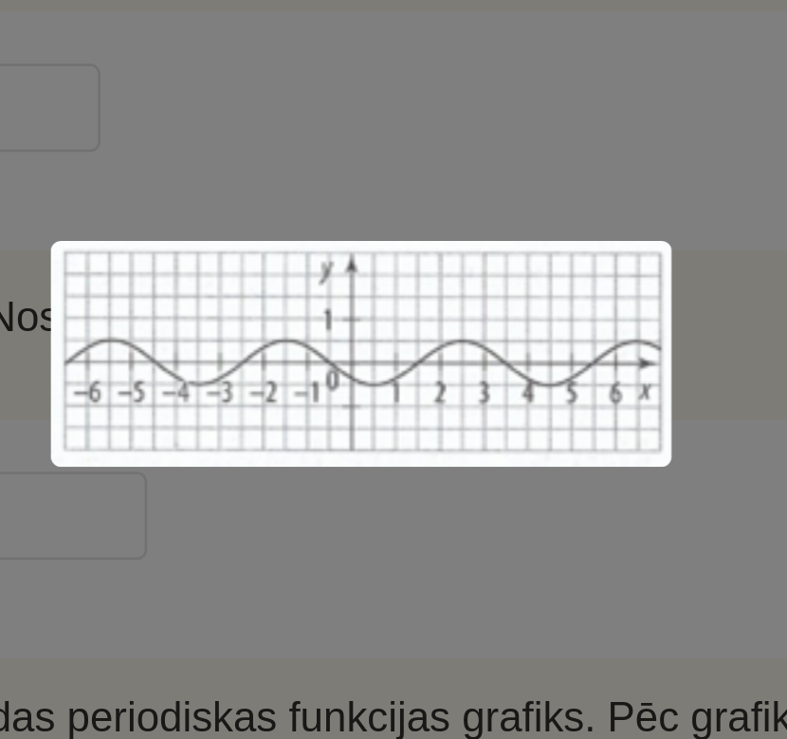
click at [413, 458] on div at bounding box center [393, 369] width 787 height 739
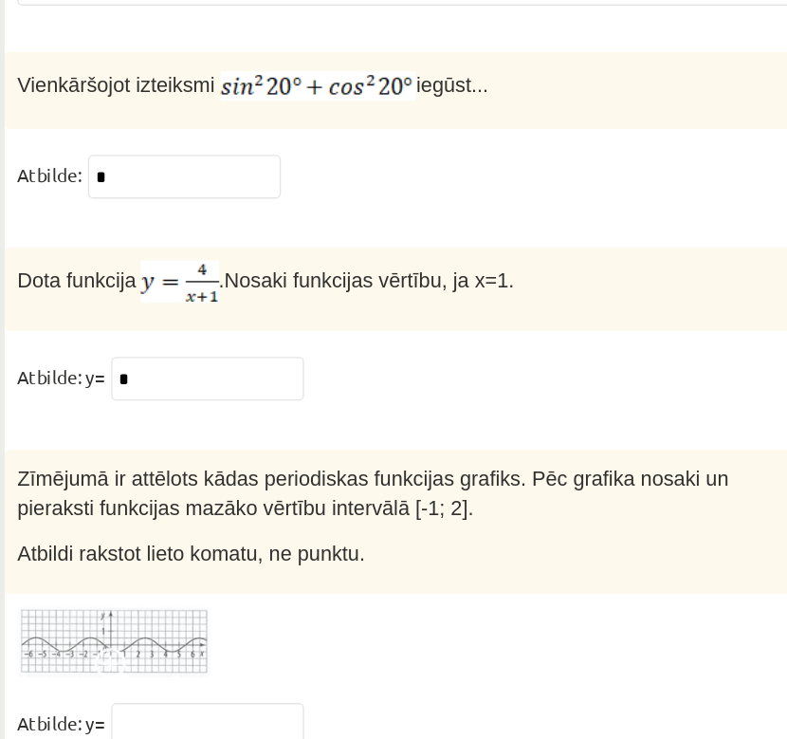
click at [216, 606] on img at bounding box center [175, 623] width 142 height 52
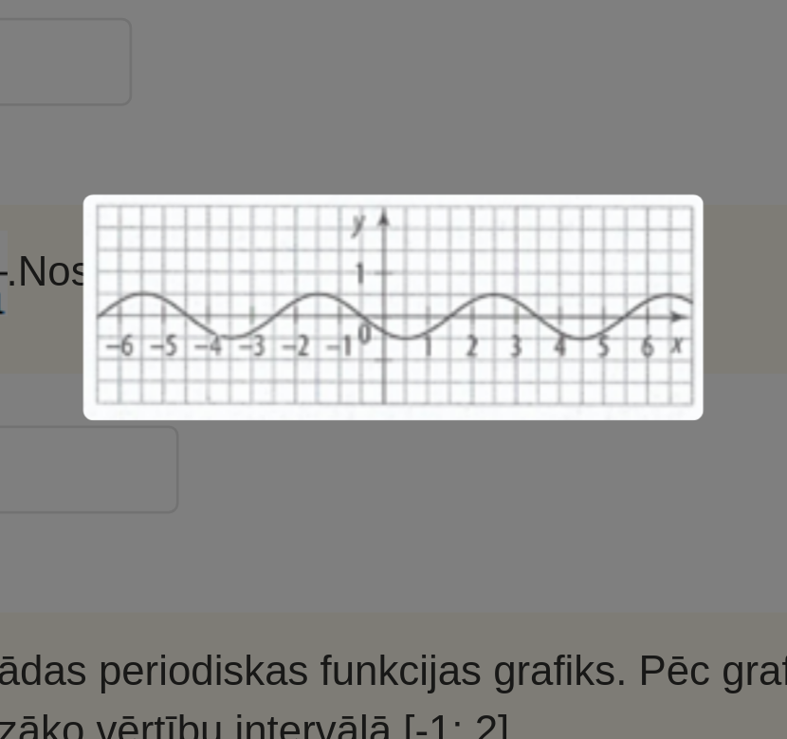
click at [406, 430] on div at bounding box center [393, 369] width 787 height 739
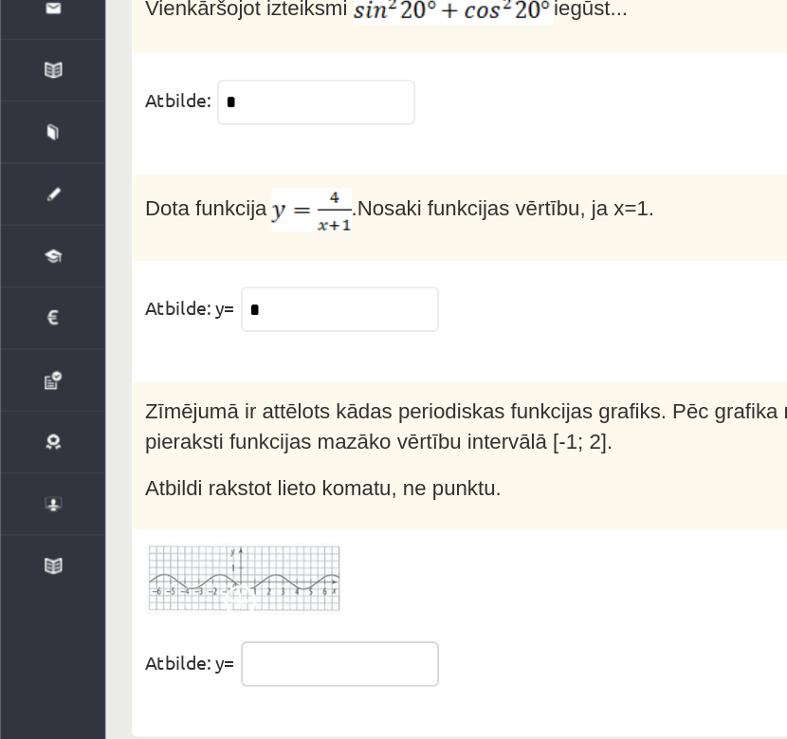
click at [248, 668] on input "text" at bounding box center [245, 684] width 142 height 32
type input "*"
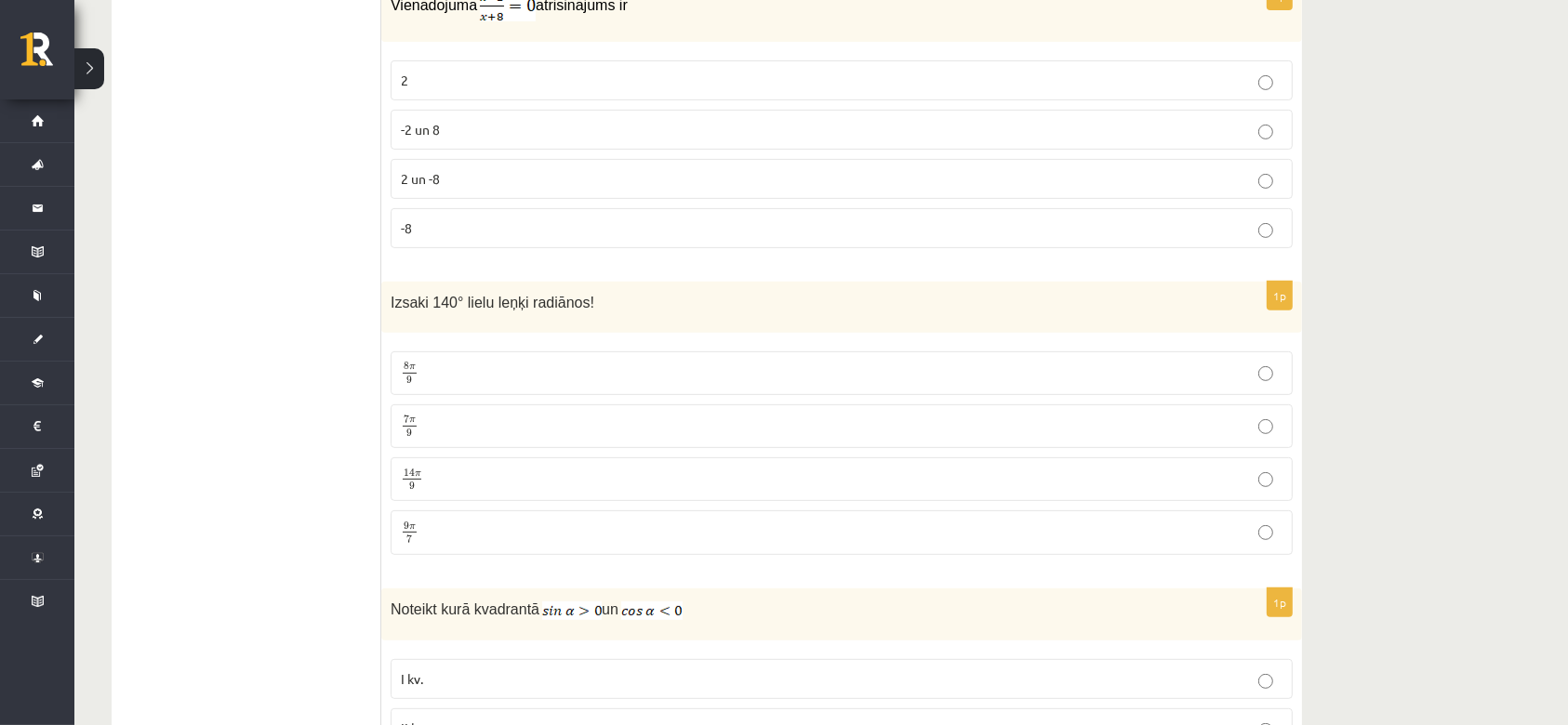
scroll to position [0, 0]
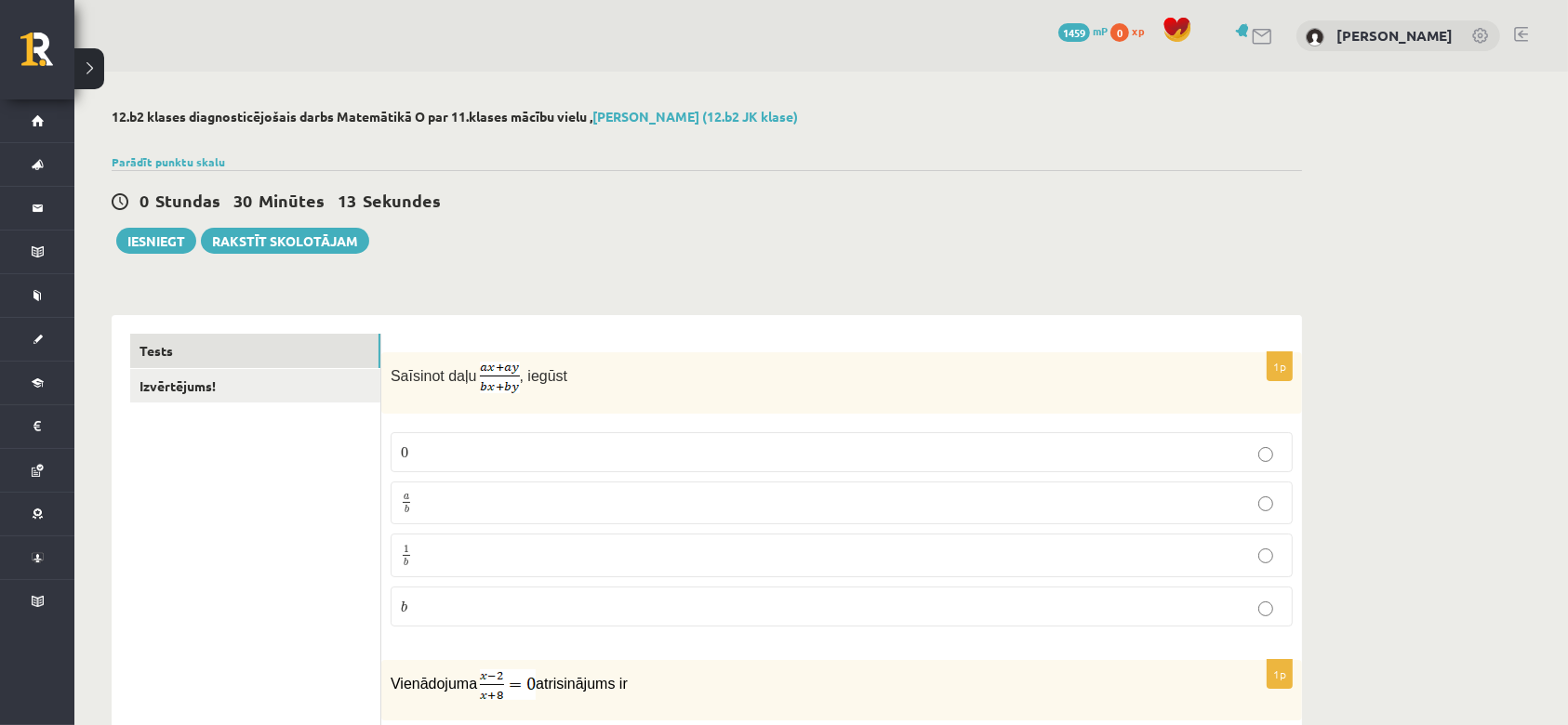
type input "****"
click at [172, 241] on button "Iesniegt" at bounding box center [157, 240] width 80 height 26
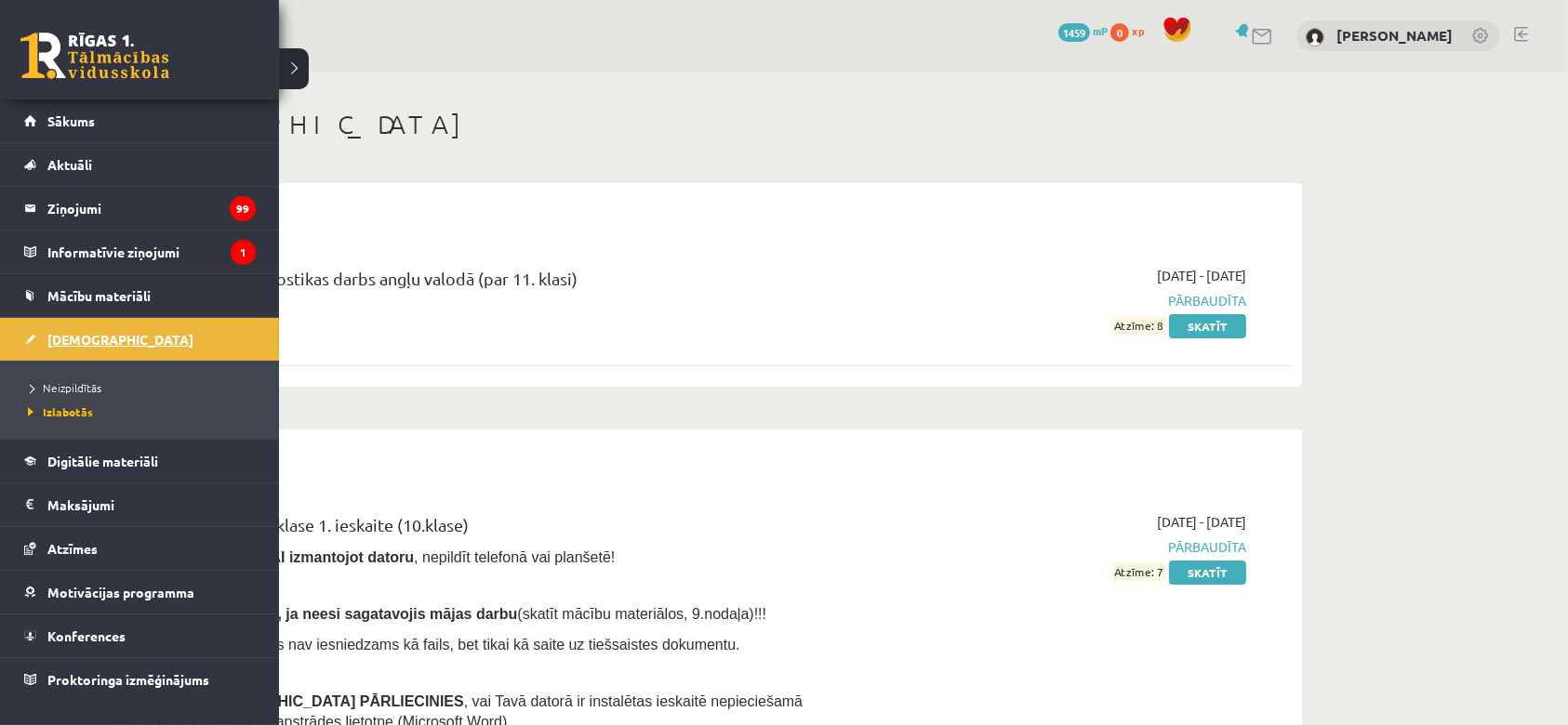
click at [63, 348] on link "[DEMOGRAPHIC_DATA]" at bounding box center [140, 339] width 231 height 43
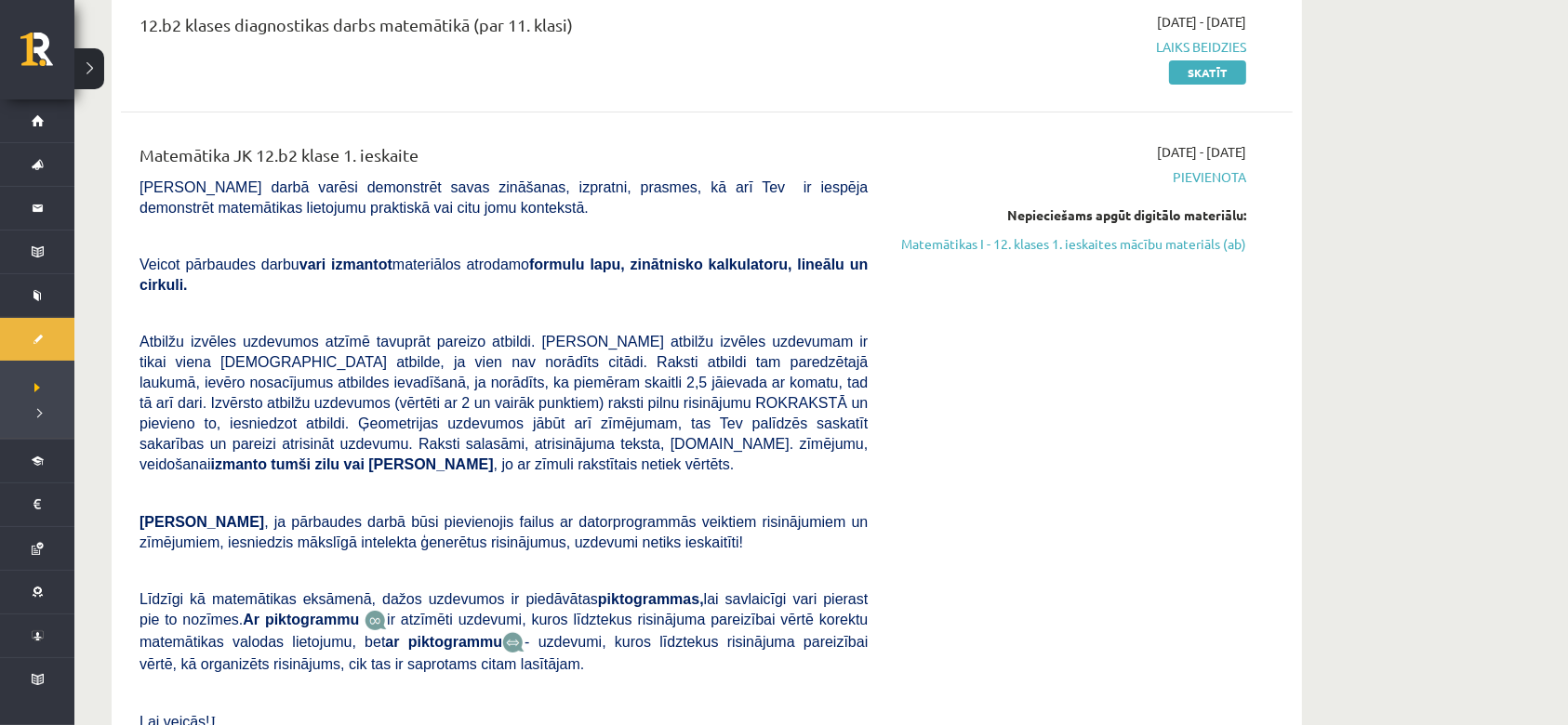
scroll to position [234, 0]
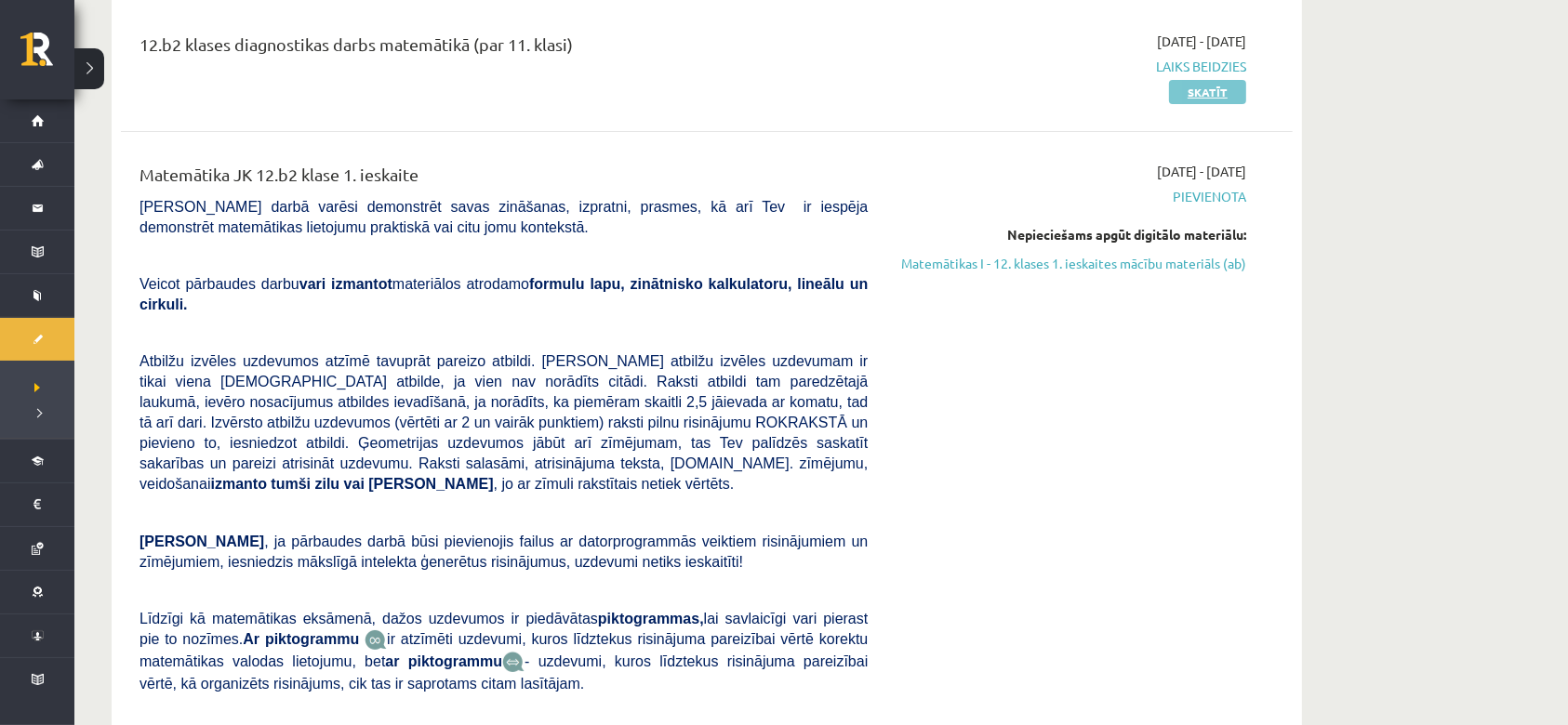
click at [1213, 94] on link "Skatīt" at bounding box center [1207, 92] width 77 height 24
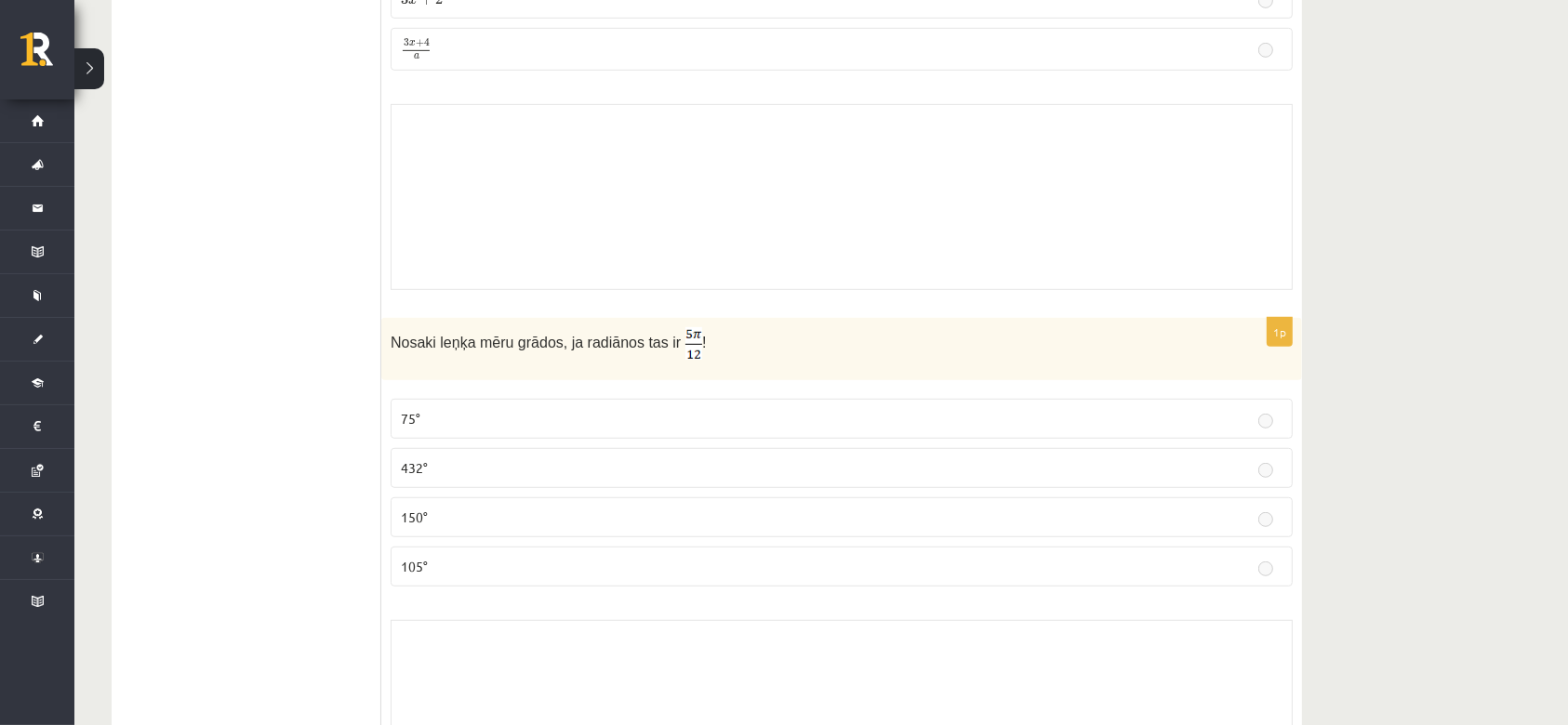
scroll to position [7949, 0]
